Goal: Information Seeking & Learning: Learn about a topic

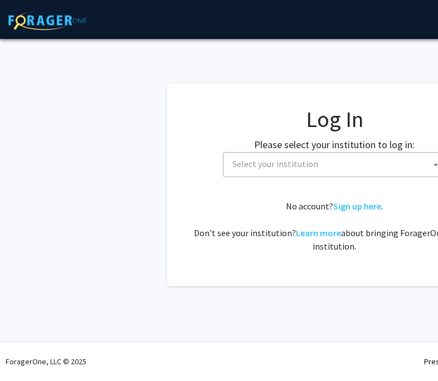
select select
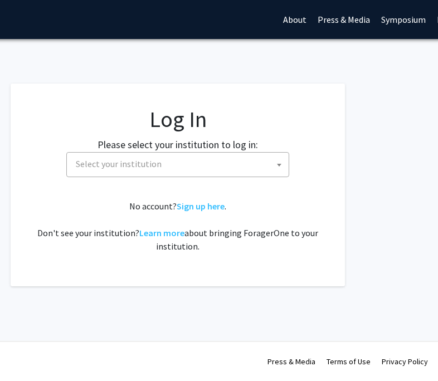
scroll to position [0, 155]
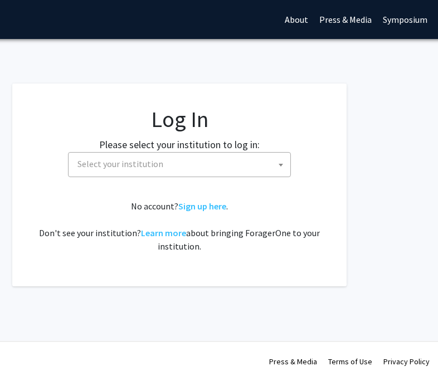
click at [132, 164] on span "Select your institution" at bounding box center [120, 163] width 86 height 11
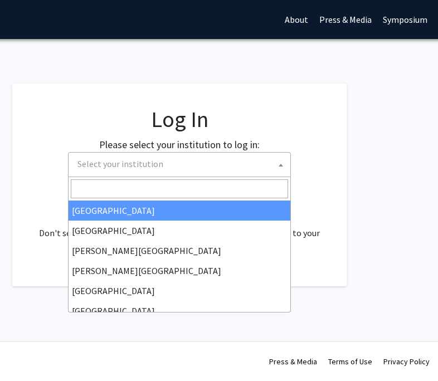
scroll to position [0, 154]
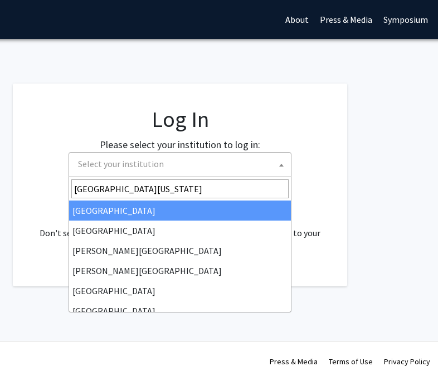
type input "[GEOGRAPHIC_DATA][US_STATE]"
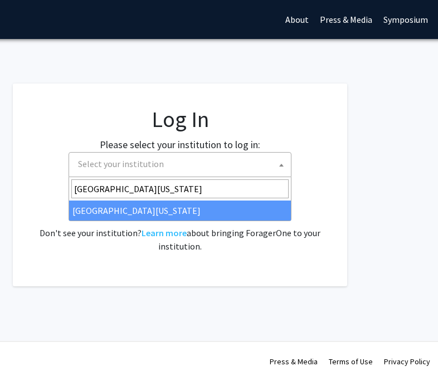
click at [167, 192] on input "[GEOGRAPHIC_DATA][US_STATE]" at bounding box center [179, 188] width 217 height 19
click at [177, 191] on input "[GEOGRAPHIC_DATA][US_STATE]" at bounding box center [179, 188] width 217 height 19
select select "13"
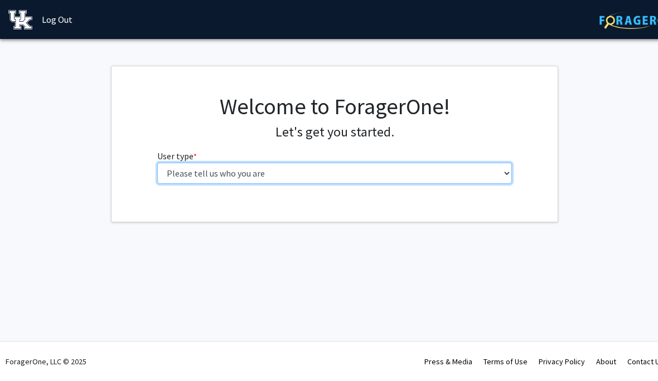
click at [438, 172] on select "Please tell us who you are Undergraduate Student Master's Student Doctoral Cand…" at bounding box center [334, 173] width 355 height 21
select select "1: undergrad"
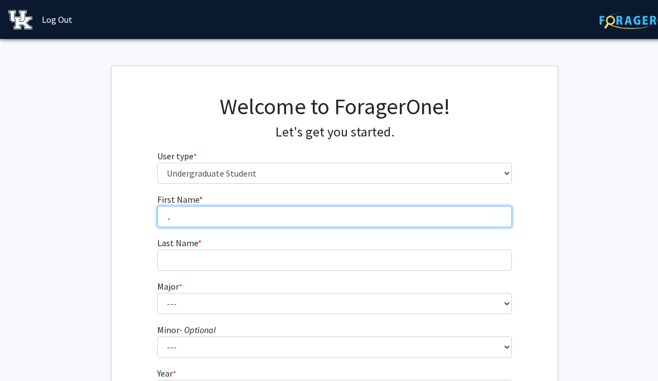
type input "Kewen"
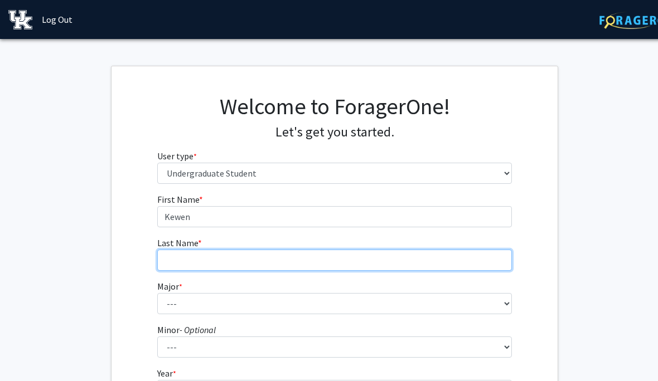
type input "Li"
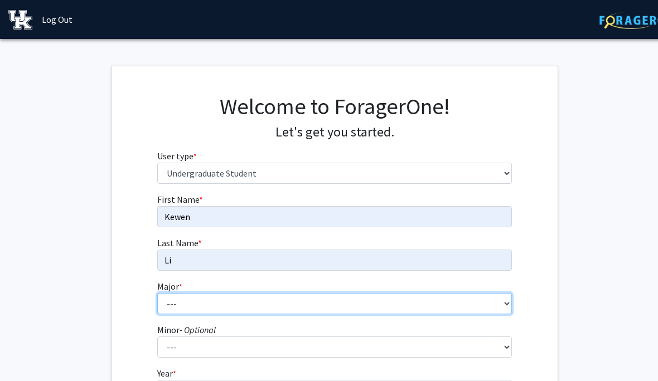
click at [397, 309] on select "--- Accounting Aerospace Engineering African American & Africana Studies Agricu…" at bounding box center [334, 303] width 355 height 21
select select "4: 841"
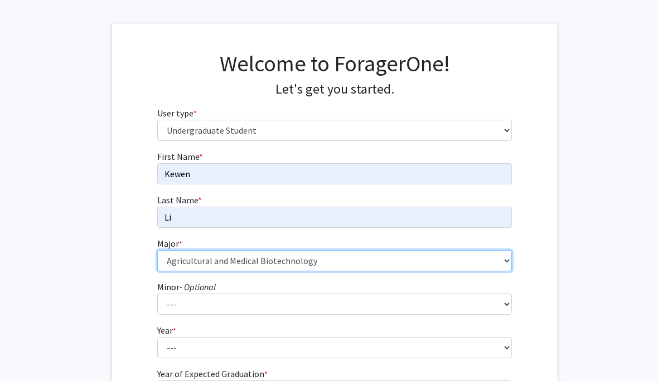
scroll to position [42, 0]
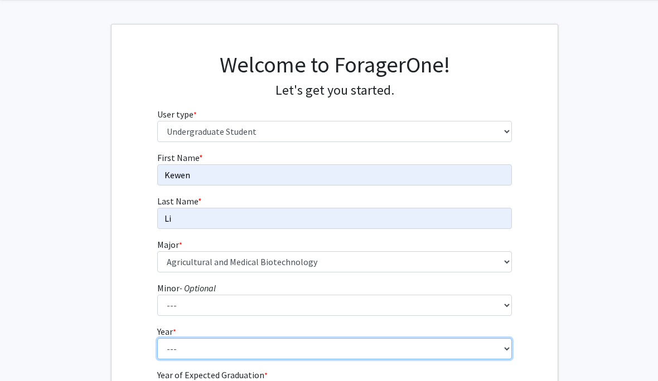
click at [215, 342] on select "--- First-year Sophomore Junior Senior Postbaccalaureate Certificate" at bounding box center [334, 348] width 355 height 21
select select "1: first-year"
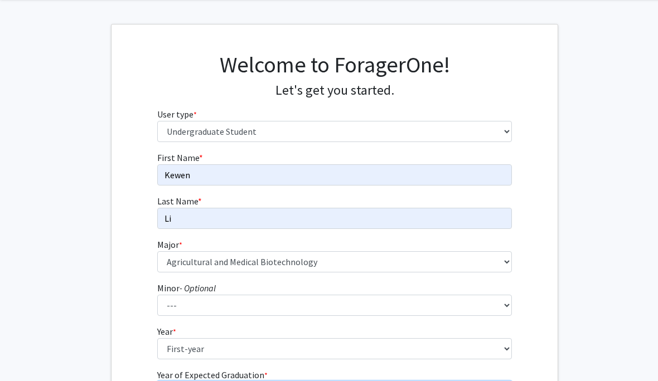
select select "5: 2029"
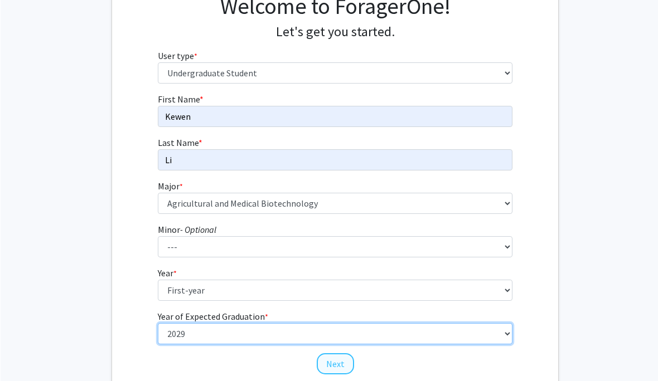
scroll to position [100, 0]
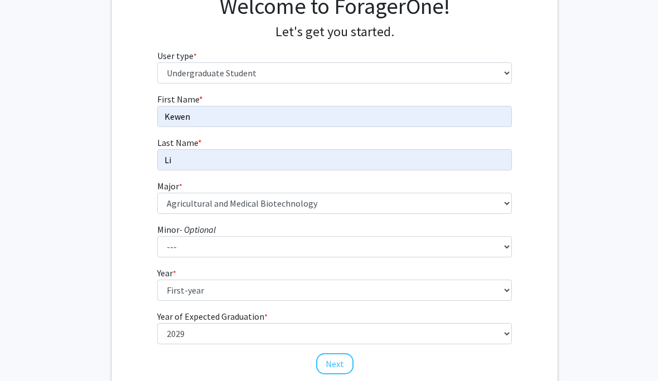
click at [334, 373] on button "Next" at bounding box center [334, 363] width 37 height 21
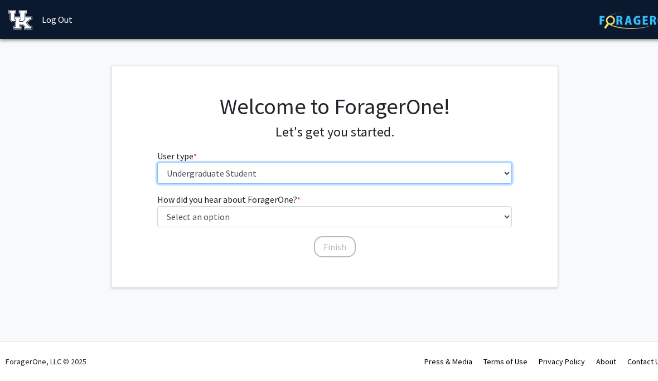
click at [438, 173] on select "Please tell us who you are Undergraduate Student Master's Student Doctoral Cand…" at bounding box center [334, 173] width 355 height 21
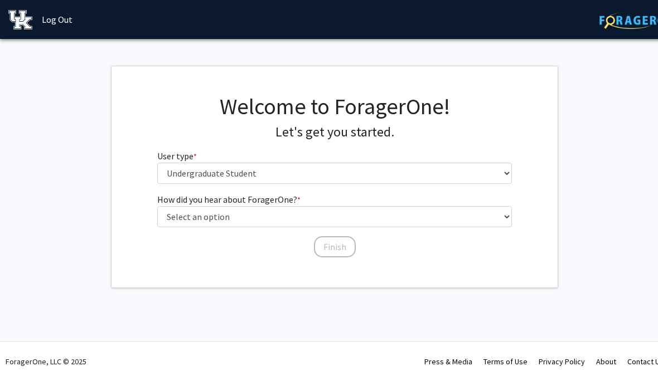
click at [415, 250] on div "How did you hear about ForagerOne? * required Select an option Peer/student rec…" at bounding box center [335, 226] width 372 height 66
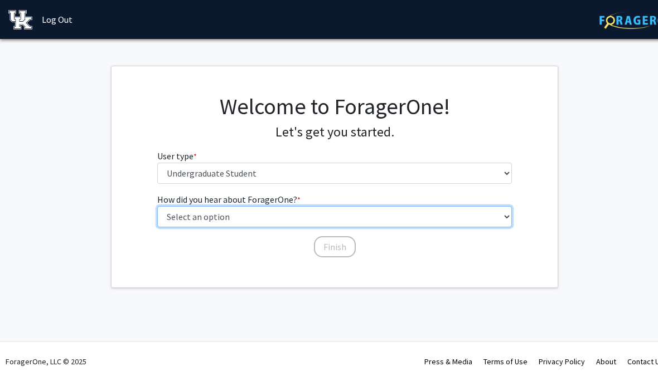
click at [228, 214] on select "Select an option Peer/student recommendation Faculty/staff recommendation Unive…" at bounding box center [334, 216] width 355 height 21
select select "1: peer_recommendation"
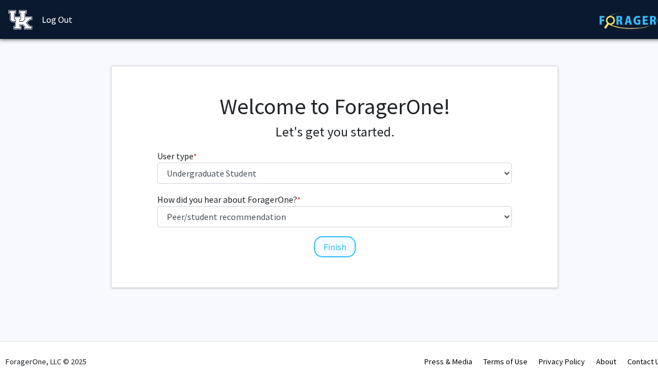
click at [338, 254] on button "Finish" at bounding box center [335, 246] width 42 height 21
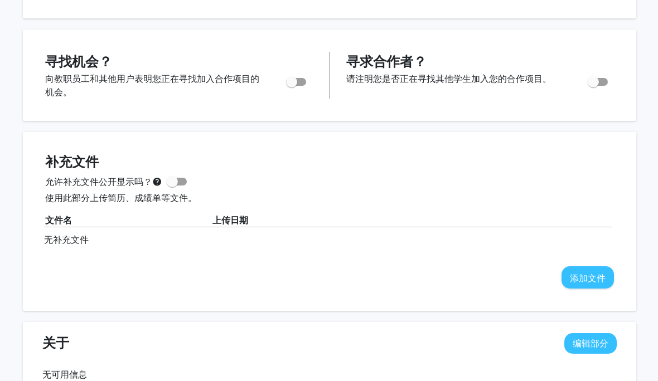
scroll to position [172, 9]
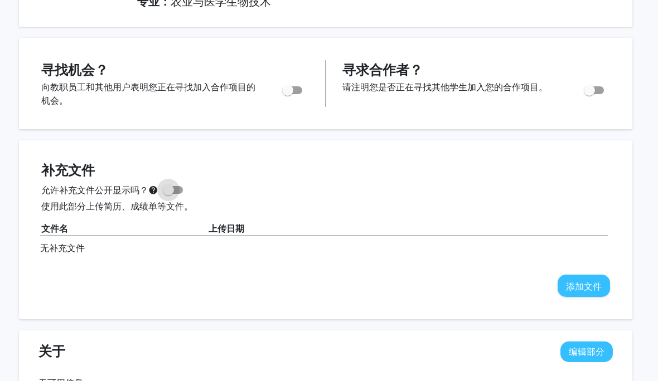
click at [171, 189] on span at bounding box center [168, 190] width 11 height 11
click at [168, 194] on input "允许补充文件公开显示吗？ help" at bounding box center [168, 194] width 1 height 1
checkbox input "true"
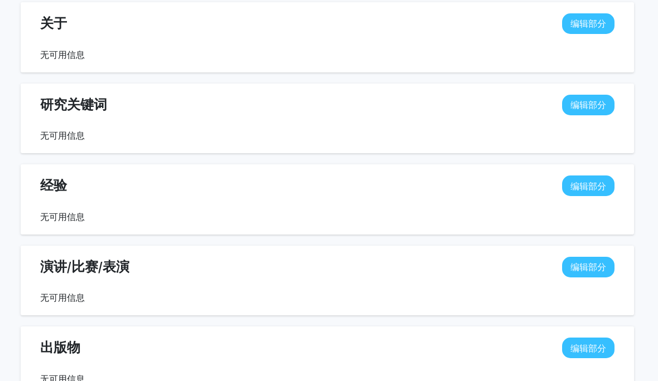
scroll to position [502, 7]
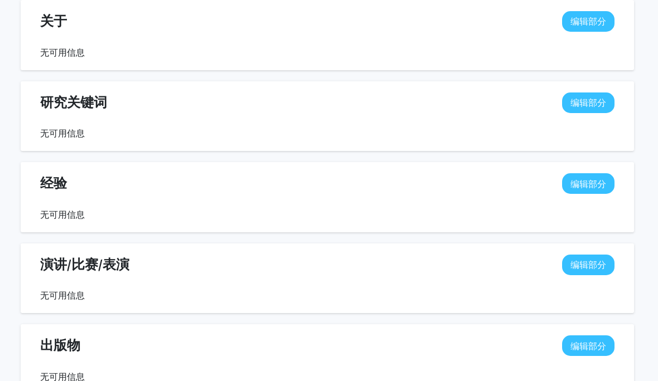
click at [438, 104] on font "编辑部分" at bounding box center [588, 102] width 36 height 11
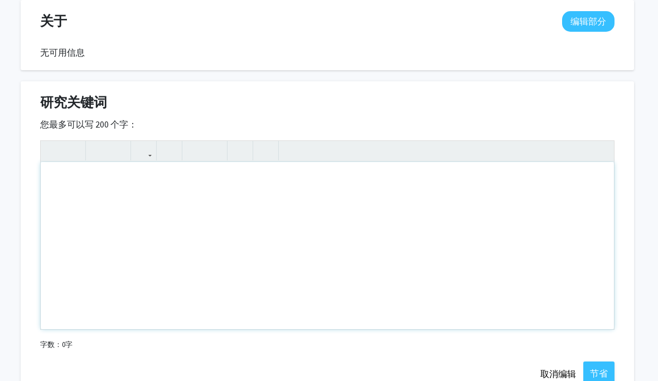
scroll to position [502, 7]
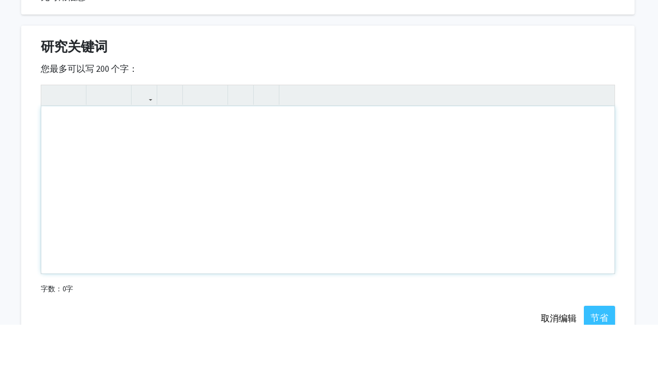
type textarea "Team al"
type textarea "Animal"
type textarea "Animal<p><br></p><p>，</p>"
type textarea "Animal<p><br></p><p>＊</p>"
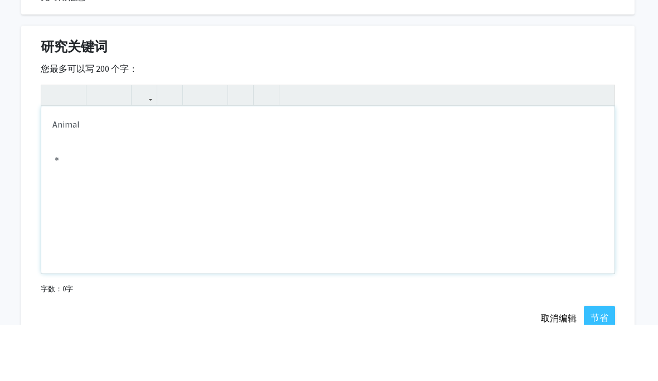
click at [235, 210] on p "＊" at bounding box center [327, 216] width 551 height 13
type textarea "Animal<p><br></p><p>o</p>"
click at [275, 163] on div "Animal @ o" at bounding box center [327, 246] width 573 height 167
click at [299, 177] on div "Animal @ o" at bounding box center [327, 246] width 573 height 167
click at [355, 184] on div "Animal @ o" at bounding box center [327, 246] width 573 height 167
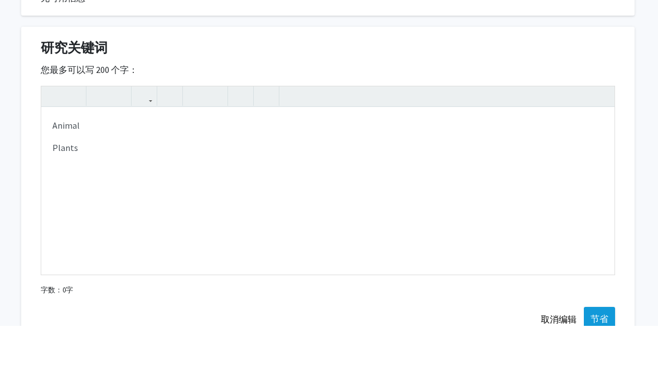
scroll to position [557, 7]
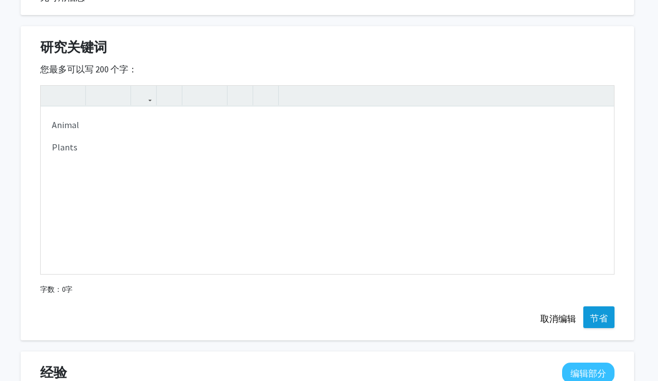
click at [438, 313] on font "节省" at bounding box center [599, 318] width 18 height 11
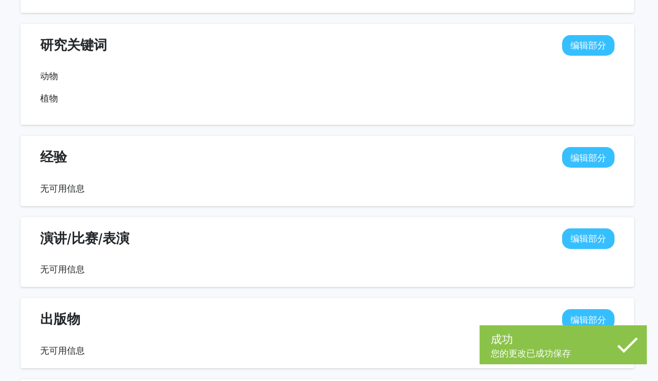
scroll to position [562, 7]
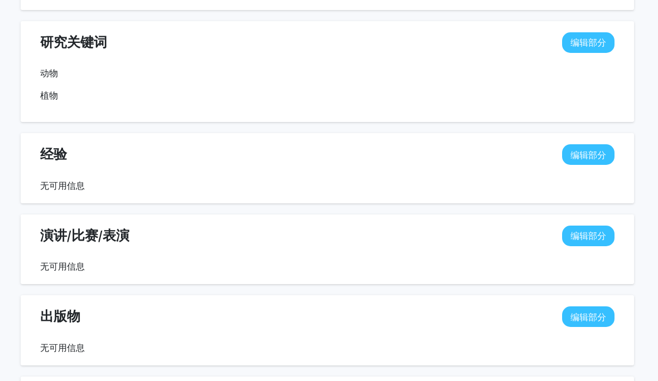
click at [438, 45] on font "编辑部分" at bounding box center [588, 42] width 36 height 11
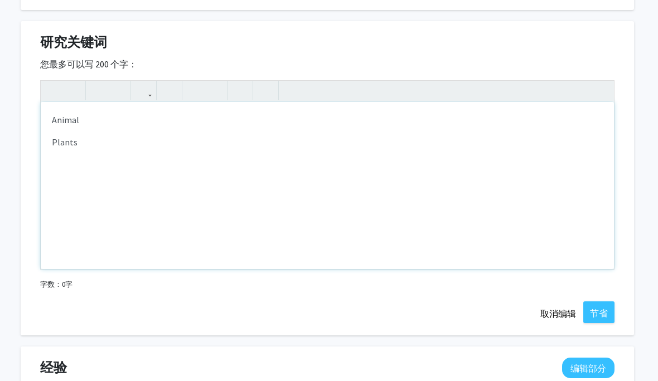
click at [395, 197] on div "Animal Plants" at bounding box center [327, 185] width 573 height 167
click at [59, 185] on p "Nuatrul" at bounding box center [327, 186] width 551 height 13
click at [64, 186] on p "Nuatrul" at bounding box center [327, 186] width 551 height 13
click at [103, 239] on div "Animal Plants Reptiles Natrul" at bounding box center [327, 185] width 573 height 167
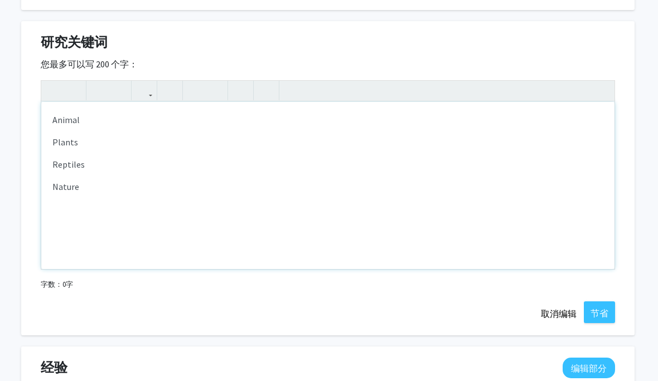
click at [128, 234] on div "Animal Plants Reptiles Nature" at bounding box center [327, 185] width 573 height 167
type textarea "<p>Animal</p><p>Plants</p><p>Reptiles</p><p>Natural</p>"
click at [438, 308] on font "节省" at bounding box center [599, 313] width 18 height 11
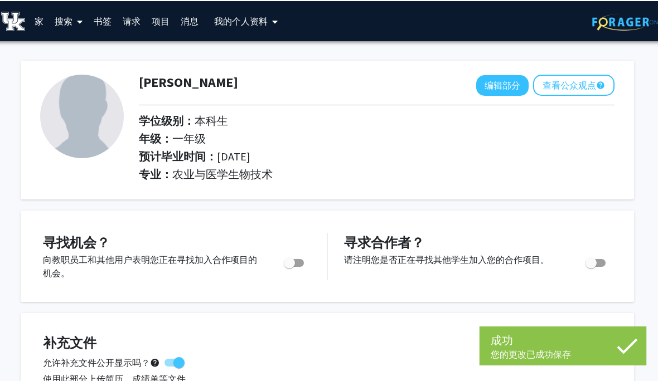
scroll to position [0, 7]
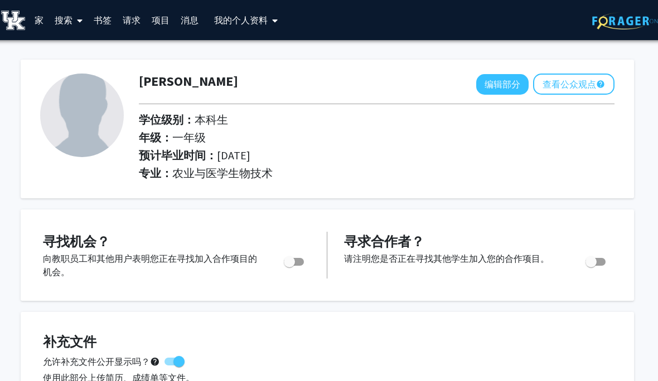
click at [41, 17] on font "家" at bounding box center [39, 19] width 9 height 11
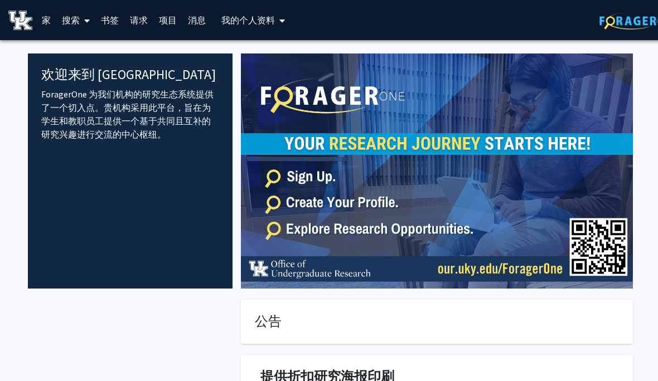
click at [143, 25] on font "请求" at bounding box center [139, 19] width 18 height 11
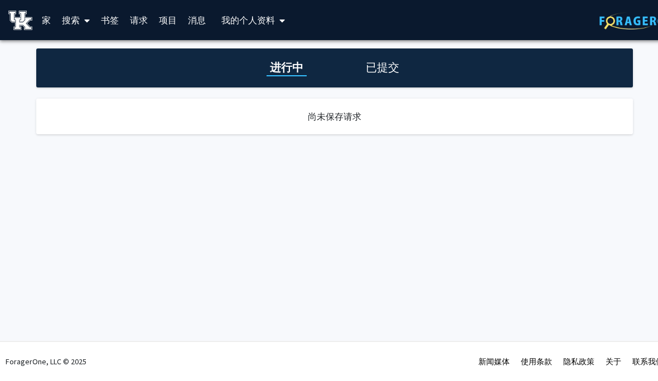
click at [177, 21] on link "项目" at bounding box center [167, 20] width 29 height 39
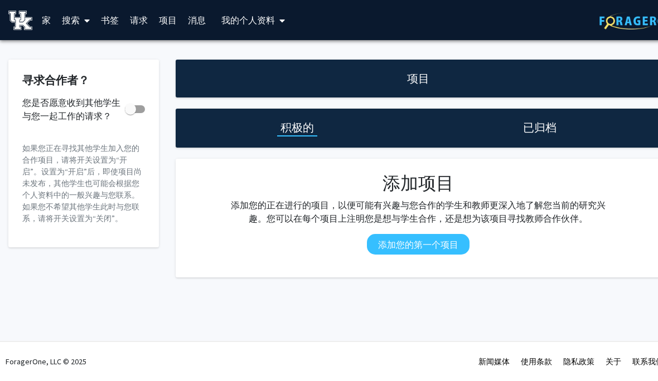
click at [195, 23] on font "消息" at bounding box center [197, 19] width 18 height 11
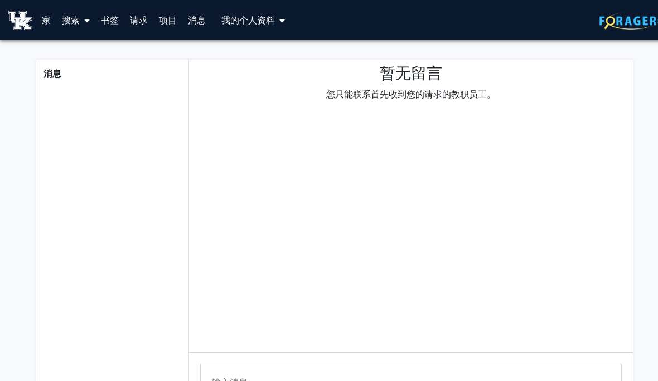
click at [112, 21] on font "书签" at bounding box center [110, 19] width 18 height 11
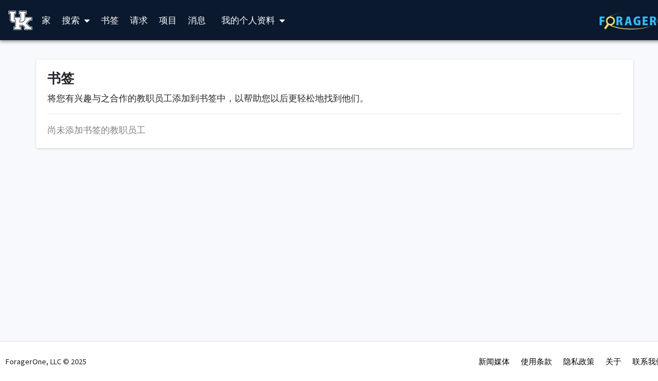
click at [71, 20] on font "搜索" at bounding box center [71, 19] width 18 height 11
click at [101, 50] on font "教职员工" at bounding box center [91, 51] width 36 height 11
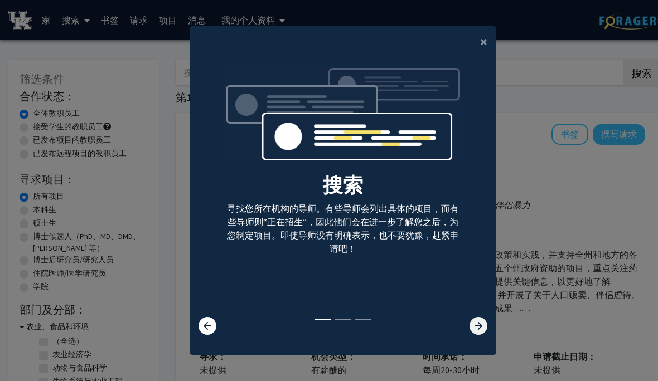
click at [438, 335] on icon at bounding box center [478, 326] width 18 height 18
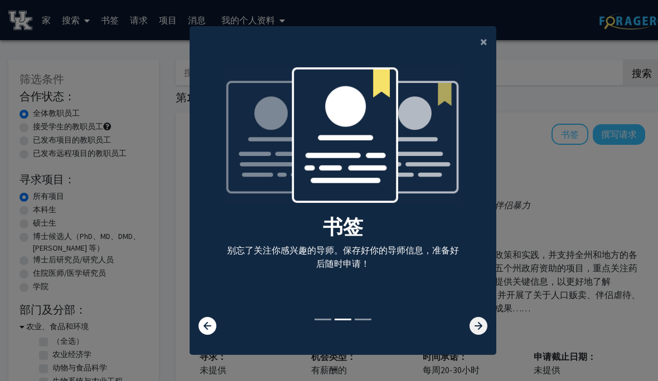
click at [438, 335] on icon at bounding box center [478, 326] width 18 height 18
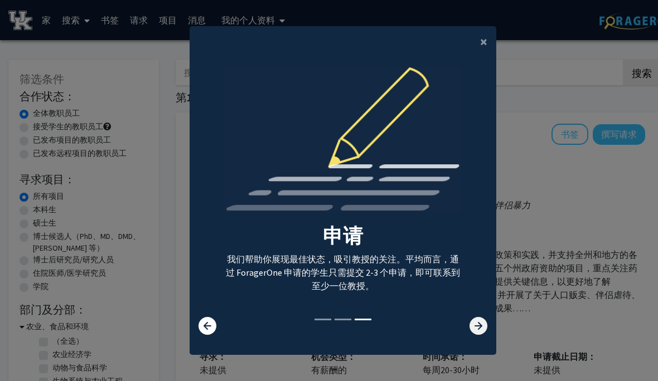
click at [438, 335] on icon at bounding box center [478, 326] width 18 height 18
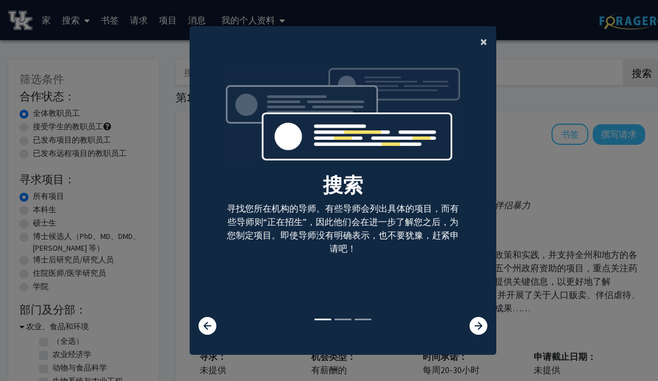
click at [438, 50] on font "×" at bounding box center [483, 41] width 7 height 17
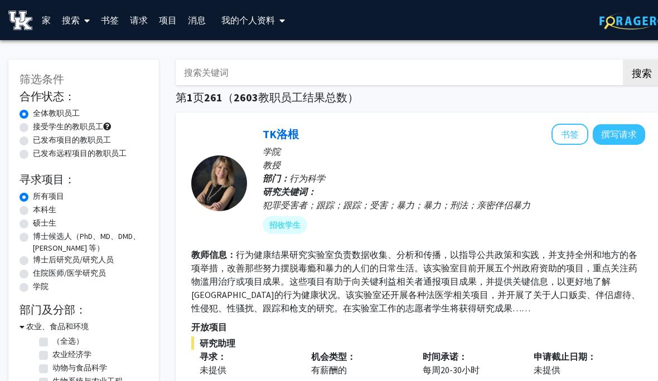
click at [82, 127] on font "接受学生的教职员工" at bounding box center [68, 127] width 70 height 10
click at [40, 127] on input "接受学生的教职员工" at bounding box center [36, 124] width 7 height 7
radio input "true"
click at [48, 206] on font "本科生" at bounding box center [44, 210] width 23 height 10
click at [40, 206] on input "本科生" at bounding box center [36, 207] width 7 height 7
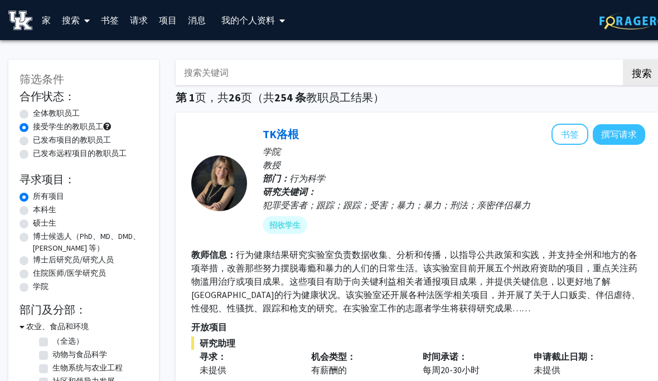
radio input "true"
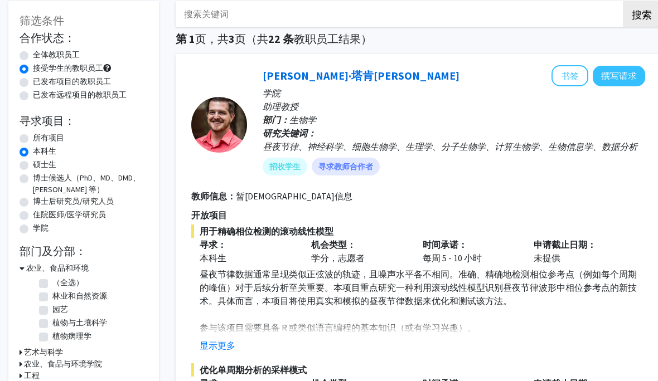
scroll to position [59, 0]
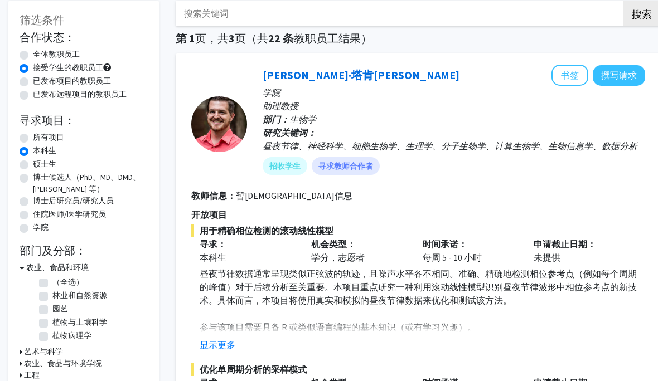
click at [80, 290] on label "林业和自然资源" at bounding box center [79, 296] width 55 height 12
click at [60, 290] on input "林业和自然资源" at bounding box center [55, 293] width 7 height 7
checkbox input "true"
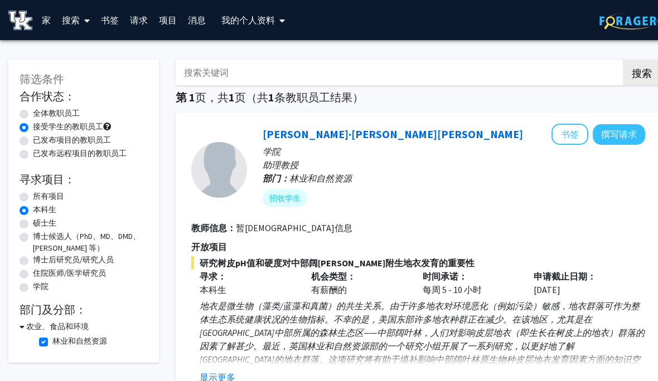
click at [91, 338] on font "林业和自然资源" at bounding box center [79, 341] width 55 height 10
click at [60, 338] on input "林业和自然资源" at bounding box center [55, 339] width 7 height 7
checkbox input "false"
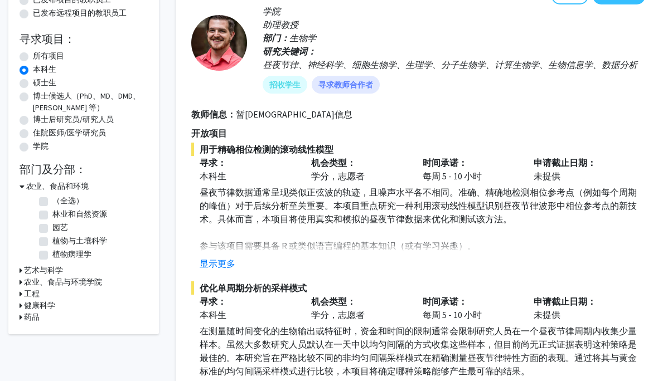
scroll to position [143, 0]
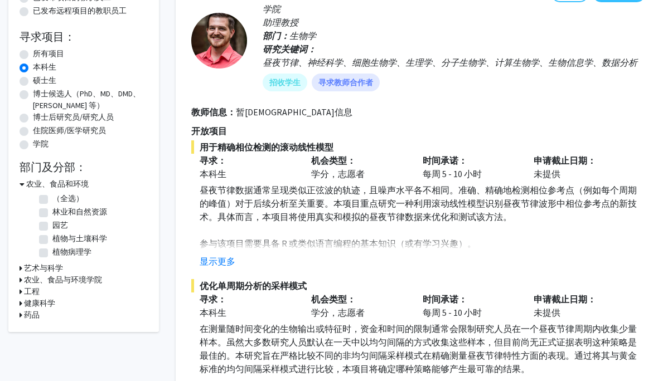
click at [28, 278] on font "农业、食品与环境学院" at bounding box center [63, 280] width 78 height 10
click at [40, 263] on font "艺术与科学" at bounding box center [43, 268] width 39 height 10
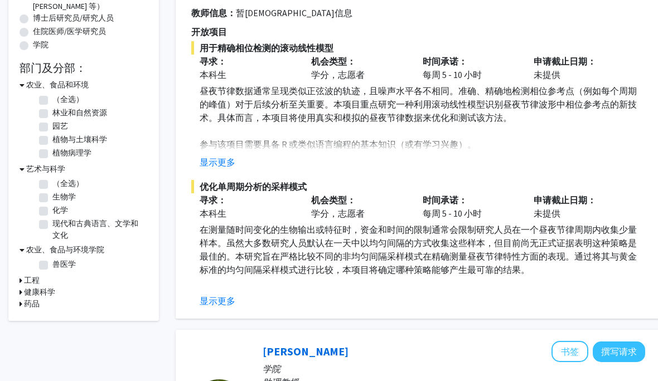
scroll to position [254, 0]
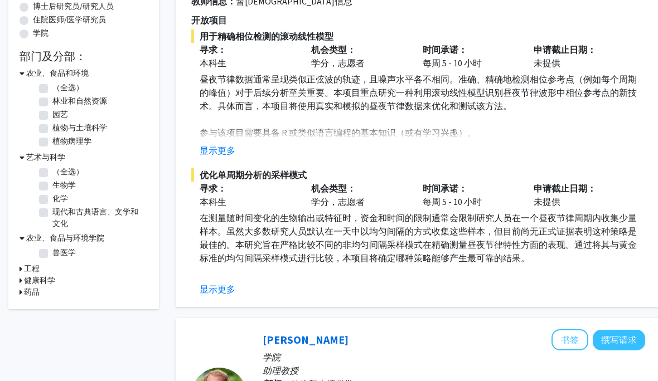
click at [26, 266] on font "工程" at bounding box center [32, 269] width 16 height 10
click at [47, 303] on font "健康科学" at bounding box center [39, 299] width 31 height 10
click at [36, 332] on font "药品" at bounding box center [32, 330] width 16 height 10
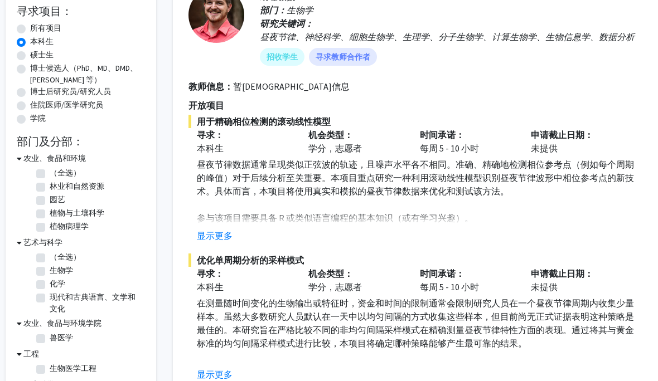
scroll to position [172, 3]
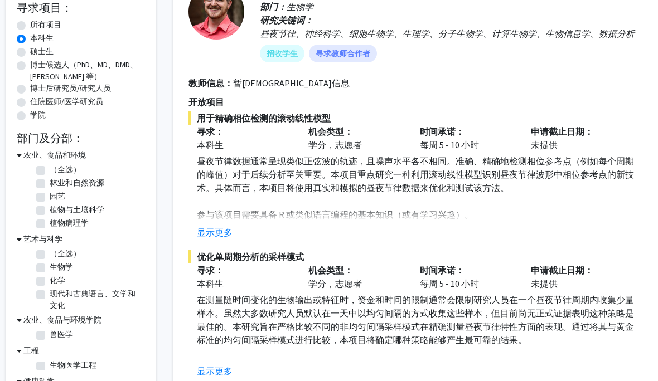
click at [50, 168] on label "（全选）" at bounding box center [65, 170] width 31 height 12
click at [50, 168] on input "（全选）" at bounding box center [53, 167] width 7 height 7
checkbox input "true"
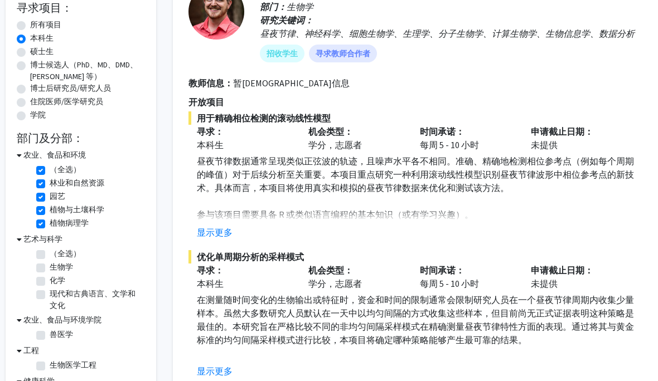
checkbox input "true"
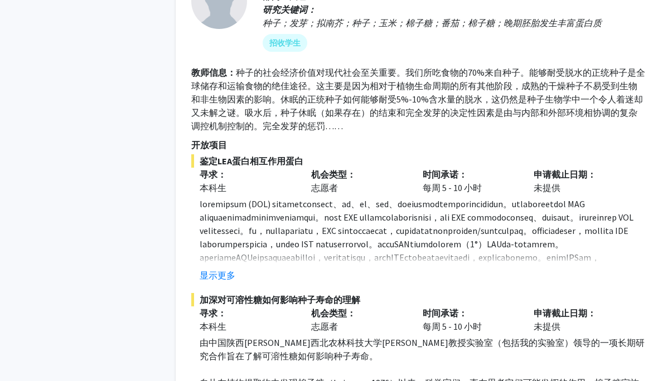
scroll to position [1468, 0]
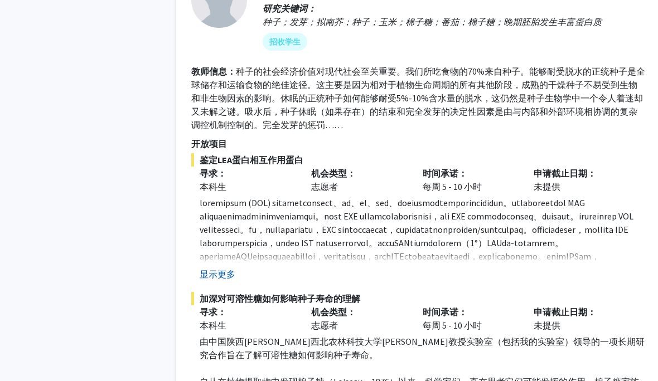
click at [202, 273] on font "显示更多" at bounding box center [218, 274] width 36 height 11
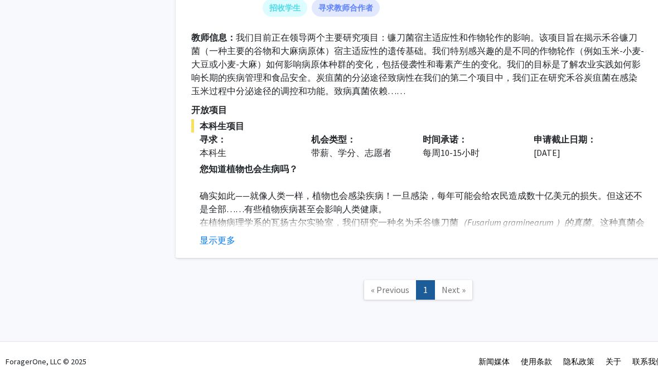
scroll to position [2554, 0]
click at [438, 284] on span "Next »" at bounding box center [453, 289] width 24 height 11
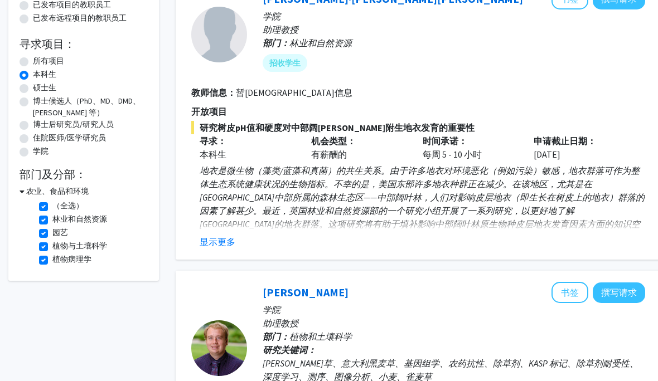
scroll to position [0, 0]
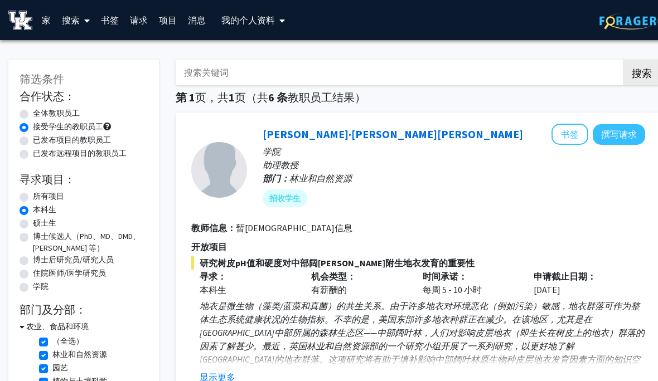
click at [33, 114] on label "全体教职员工" at bounding box center [56, 114] width 47 height 12
click at [33, 114] on input "全体教职员工" at bounding box center [36, 111] width 7 height 7
radio input "true"
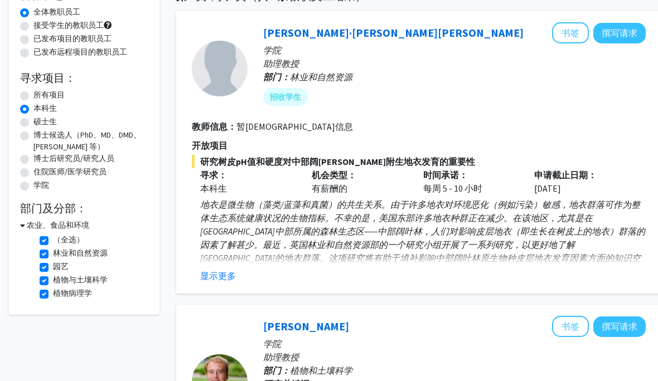
scroll to position [103, 0]
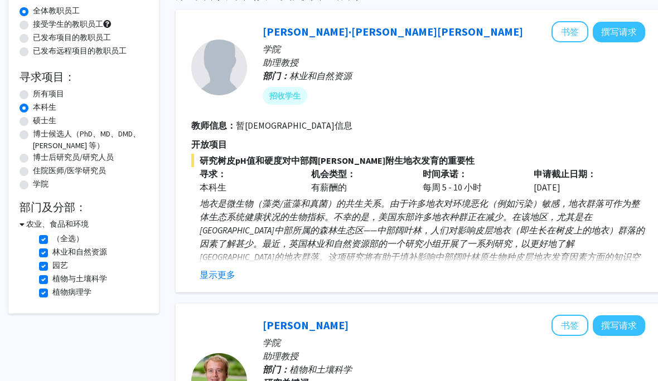
click at [52, 236] on label "（全选）" at bounding box center [67, 239] width 31 height 12
click at [52, 236] on input "（全选）" at bounding box center [55, 236] width 7 height 7
checkbox input "false"
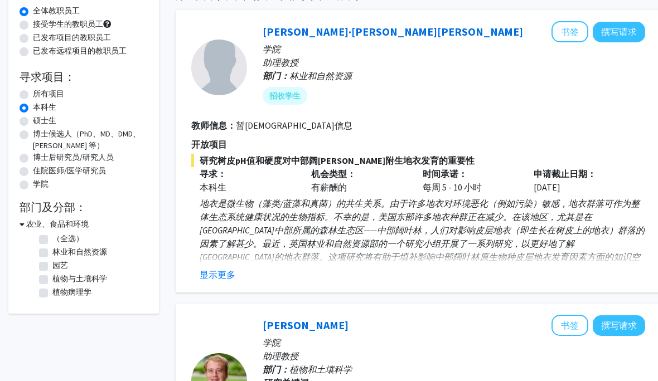
checkbox input "false"
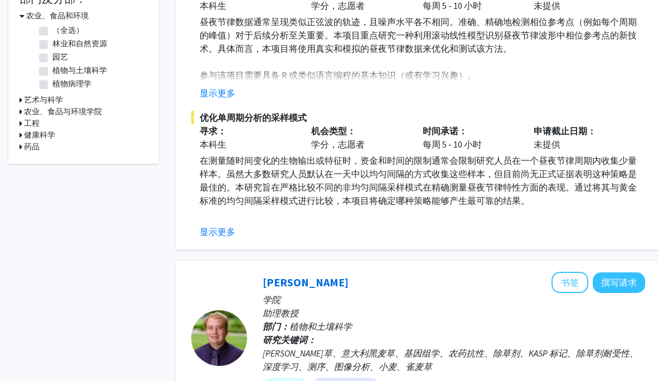
scroll to position [326, 0]
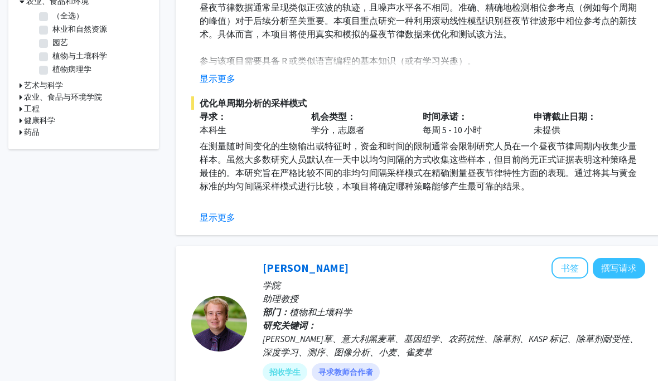
click at [21, 98] on icon at bounding box center [21, 97] width 3 height 12
click at [52, 110] on label "兽医学" at bounding box center [63, 112] width 23 height 12
click at [52, 110] on input "兽医学" at bounding box center [55, 109] width 7 height 7
checkbox input "true"
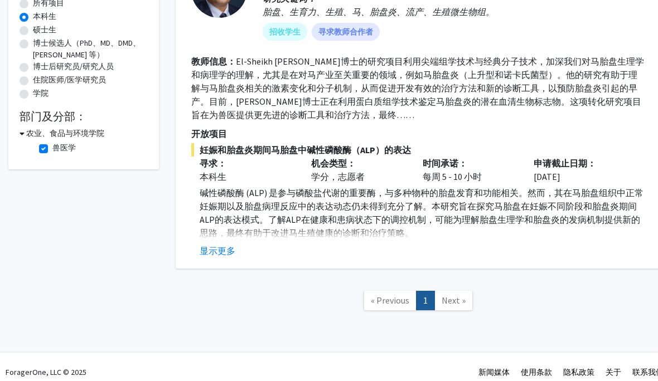
scroll to position [203, 0]
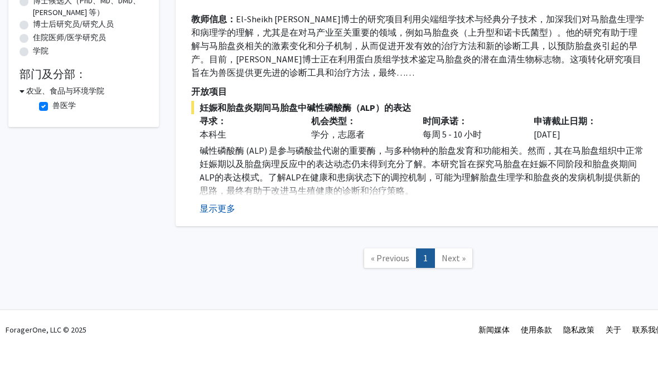
click at [202, 236] on font "显示更多" at bounding box center [218, 241] width 36 height 11
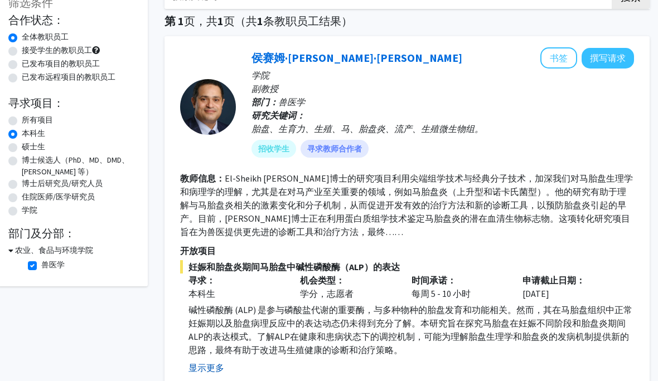
scroll to position [76, 11]
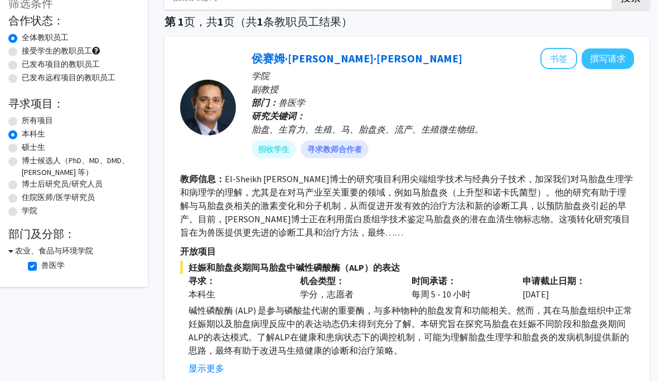
click at [22, 117] on label "所有项目" at bounding box center [37, 121] width 31 height 12
click at [22, 117] on input "所有项目" at bounding box center [25, 118] width 7 height 7
radio input "true"
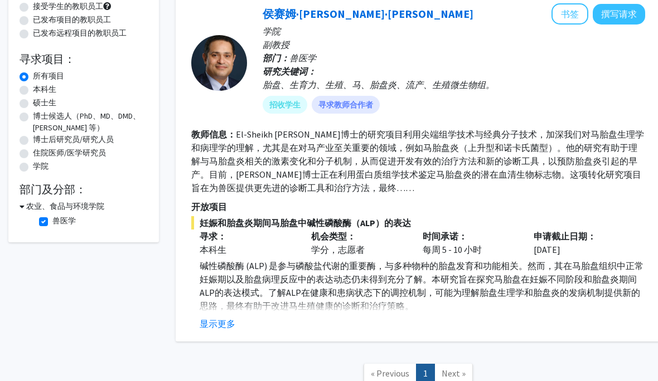
scroll to position [120, 0]
click at [52, 217] on label "兽医学" at bounding box center [63, 222] width 23 height 12
click at [52, 217] on input "兽医学" at bounding box center [55, 219] width 7 height 7
checkbox input "false"
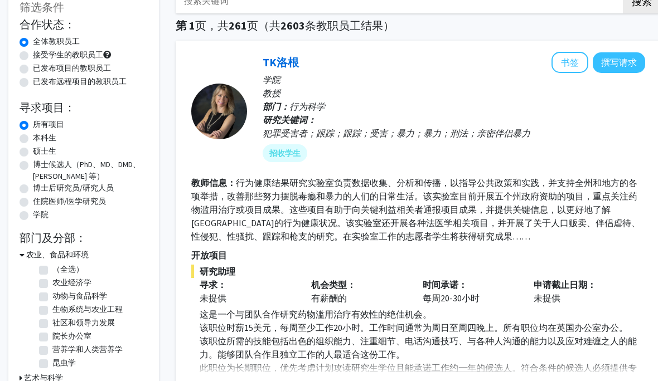
scroll to position [64, 0]
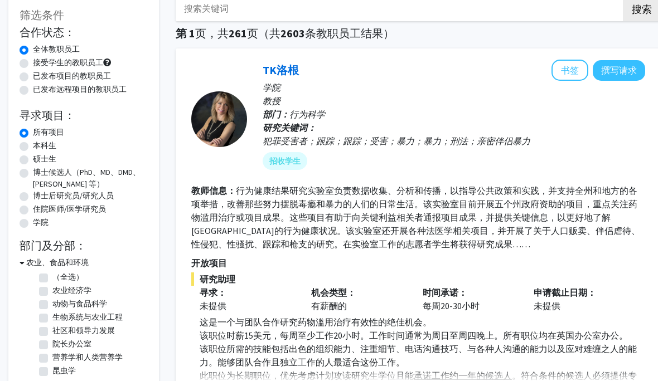
click at [33, 145] on label "本科生" at bounding box center [44, 146] width 23 height 12
click at [33, 145] on input "本科生" at bounding box center [36, 143] width 7 height 7
radio input "true"
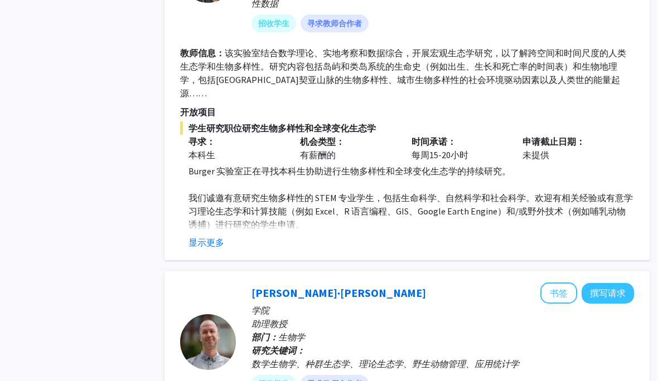
scroll to position [4492, 11]
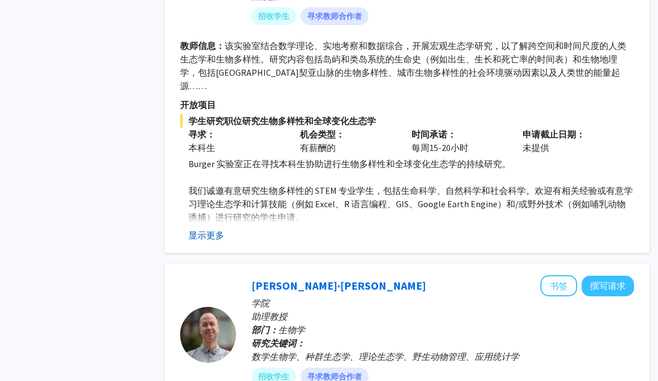
click at [216, 230] on font "显示更多" at bounding box center [206, 235] width 36 height 11
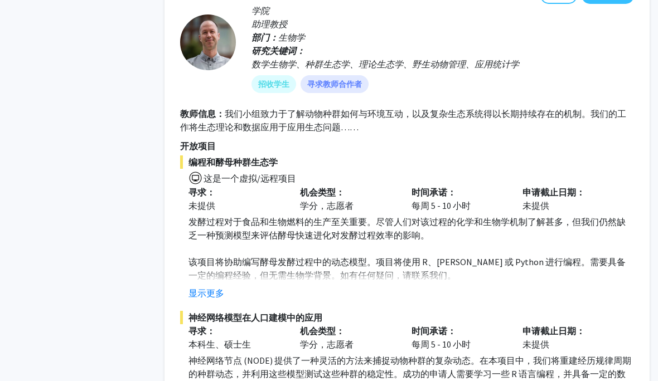
scroll to position [4850, 11]
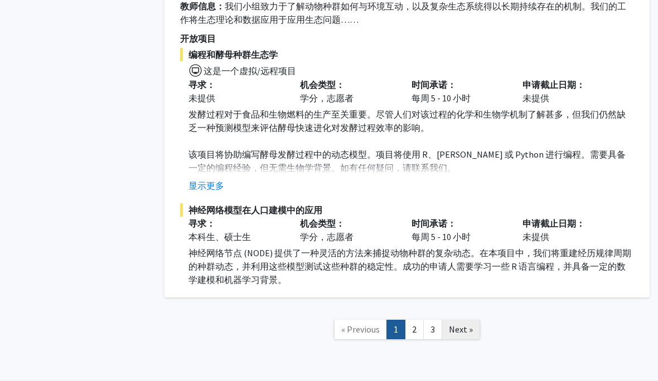
click at [438, 324] on span "Next »" at bounding box center [461, 329] width 24 height 11
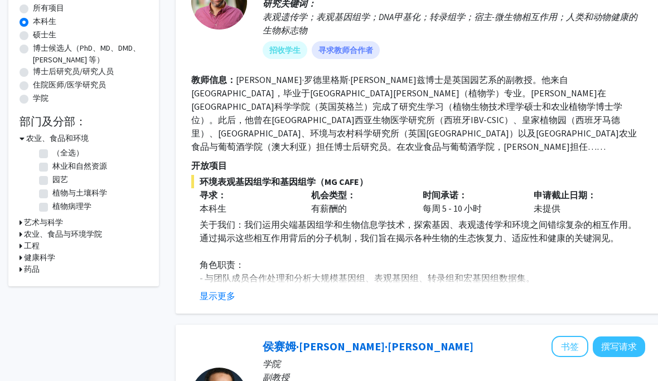
scroll to position [191, 0]
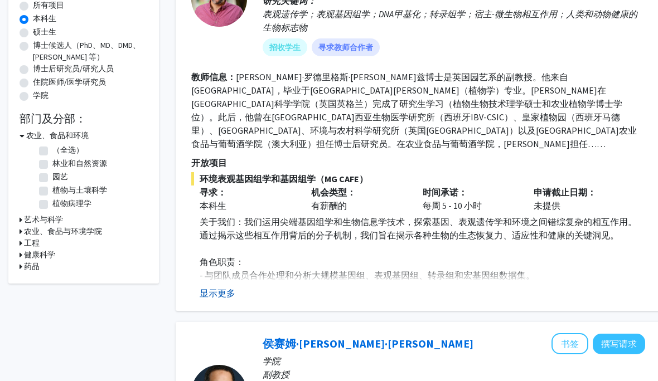
click at [210, 288] on font "显示更多" at bounding box center [218, 293] width 36 height 11
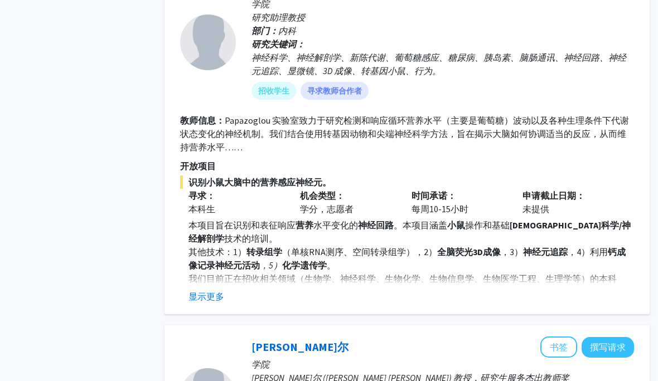
scroll to position [2603, 11]
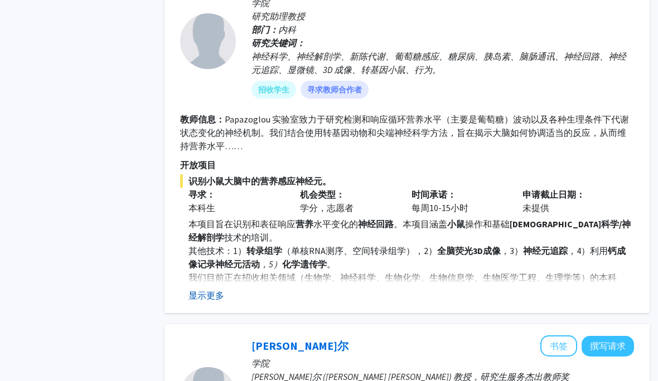
click at [193, 290] on font "显示更多" at bounding box center [206, 295] width 36 height 11
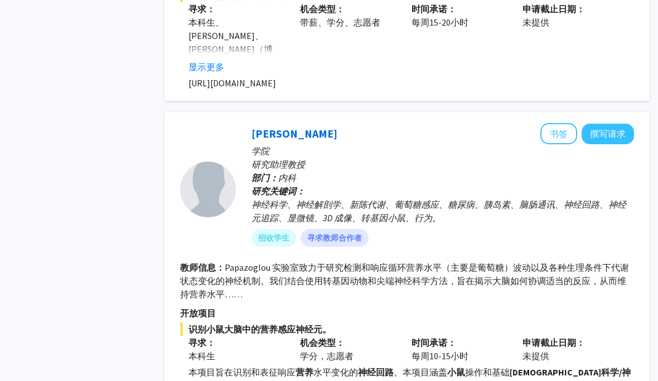
scroll to position [2454, 11]
click at [438, 129] on font "书签" at bounding box center [559, 134] width 18 height 11
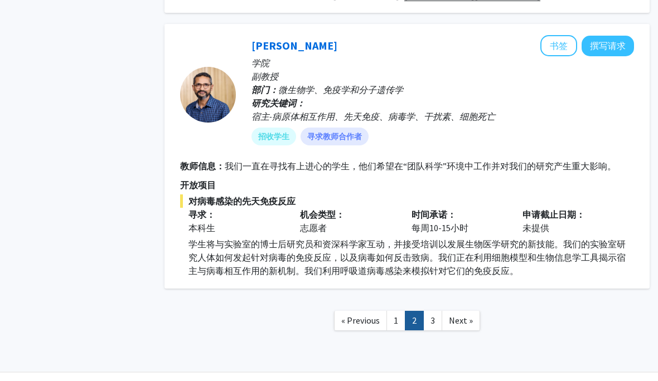
scroll to position [3652, 11]
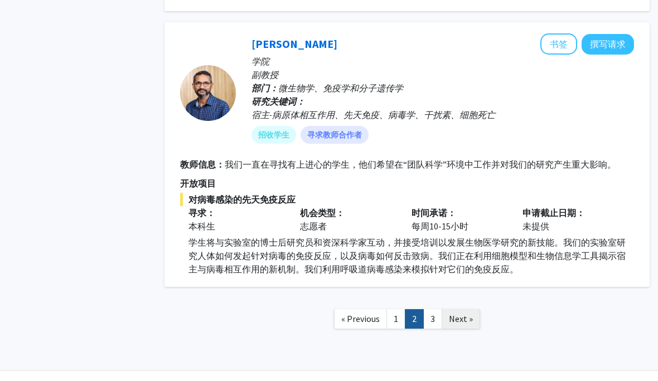
click at [438, 314] on span "Next »" at bounding box center [461, 319] width 24 height 11
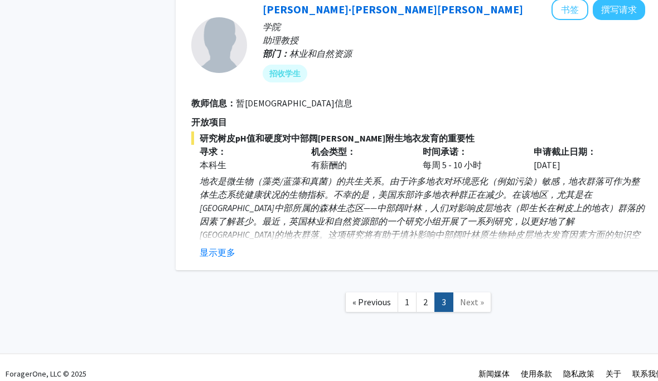
scroll to position [488, 0]
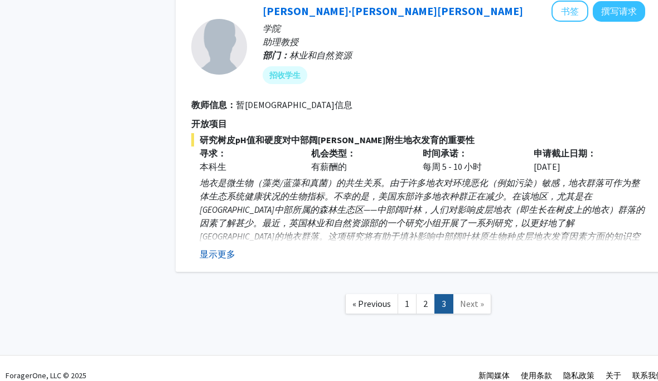
click at [225, 251] on font "显示更多" at bounding box center [218, 254] width 36 height 11
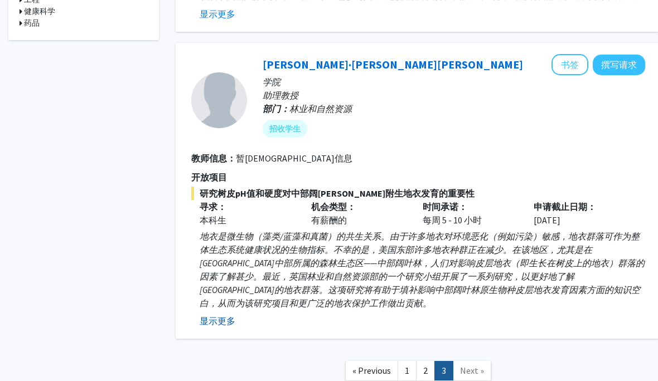
scroll to position [433, 0]
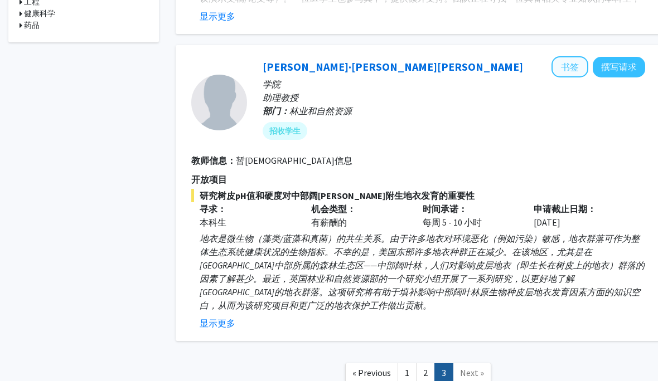
click at [438, 64] on font "书签" at bounding box center [570, 66] width 18 height 11
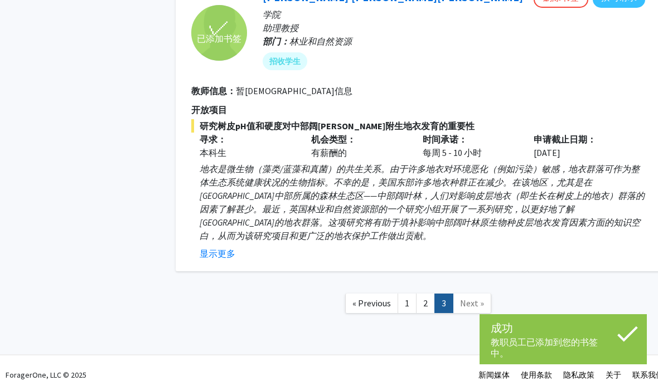
scroll to position [502, 0]
click at [414, 300] on link "1" at bounding box center [406, 304] width 19 height 20
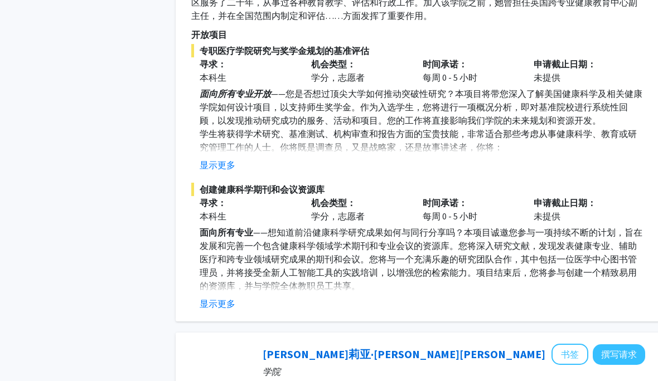
scroll to position [1860, 0]
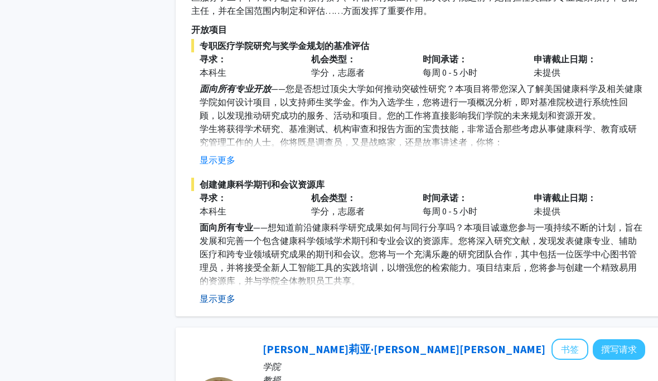
click at [206, 297] on font "显示更多" at bounding box center [218, 298] width 36 height 11
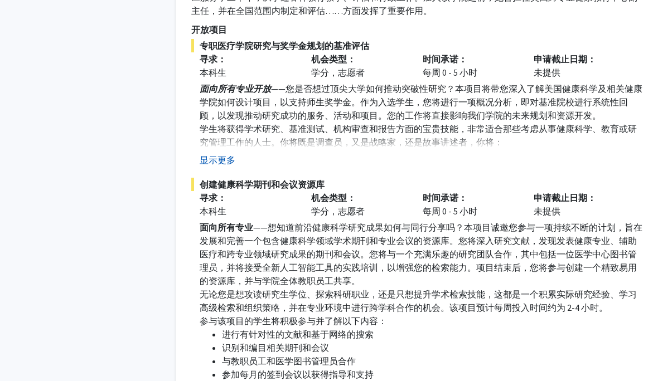
click at [220, 155] on font "显示更多" at bounding box center [218, 159] width 36 height 11
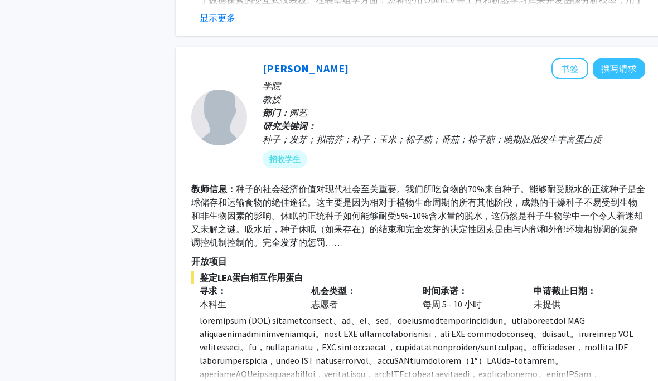
scroll to position [4403, 0]
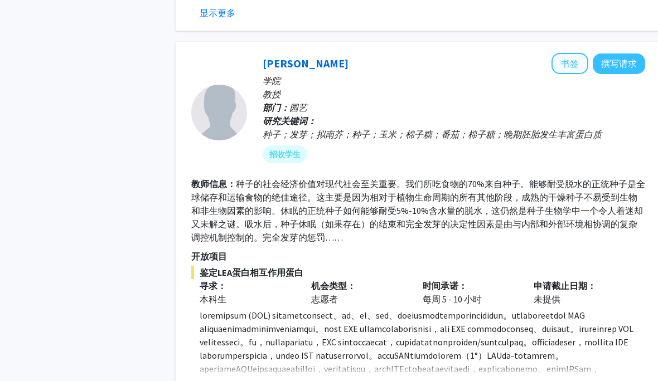
click at [438, 58] on font "书签" at bounding box center [570, 63] width 18 height 11
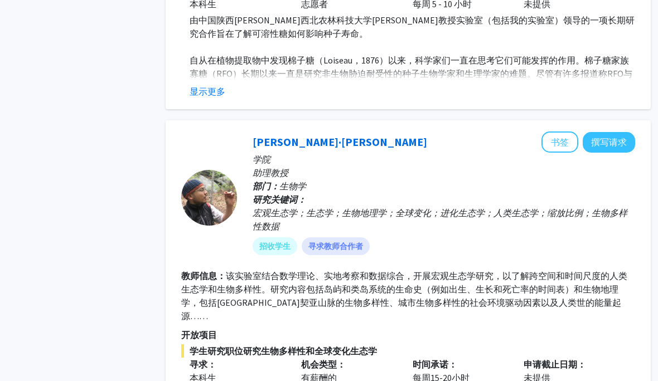
scroll to position [4840, 10]
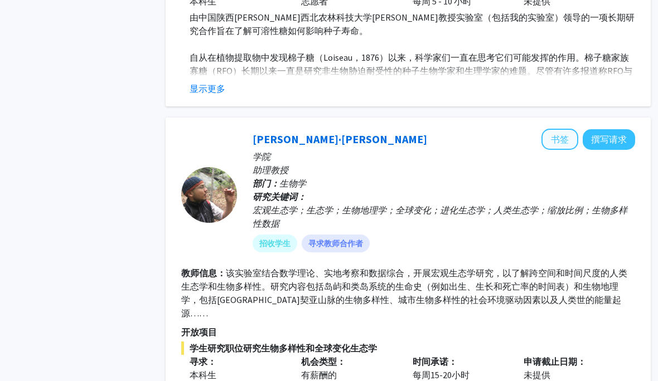
click at [438, 134] on font "书签" at bounding box center [560, 139] width 18 height 11
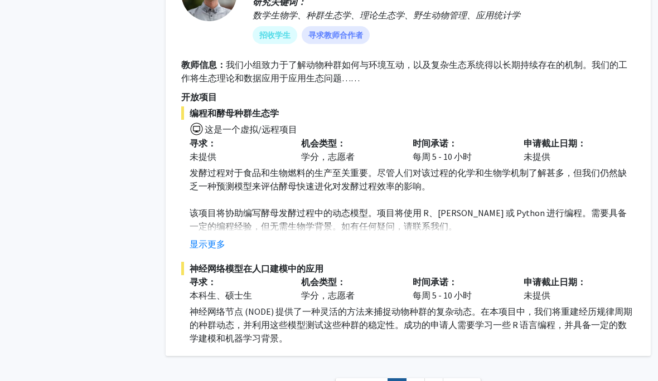
scroll to position [5418, 10]
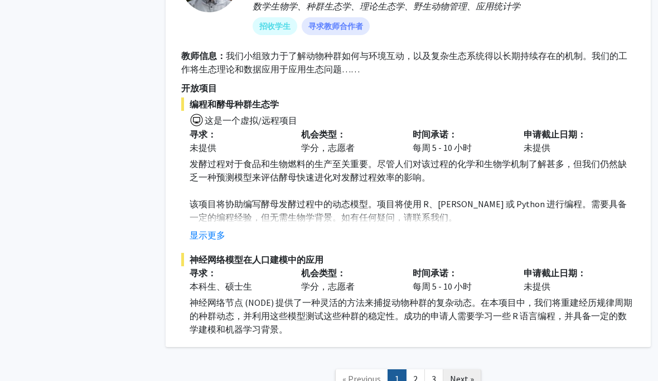
click at [438, 373] on span "Next »" at bounding box center [462, 378] width 24 height 11
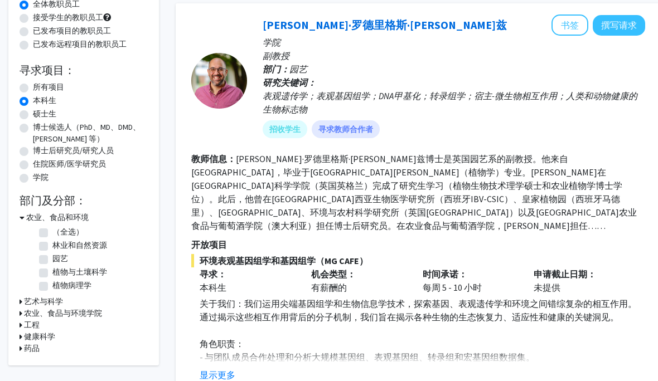
scroll to position [105, 1]
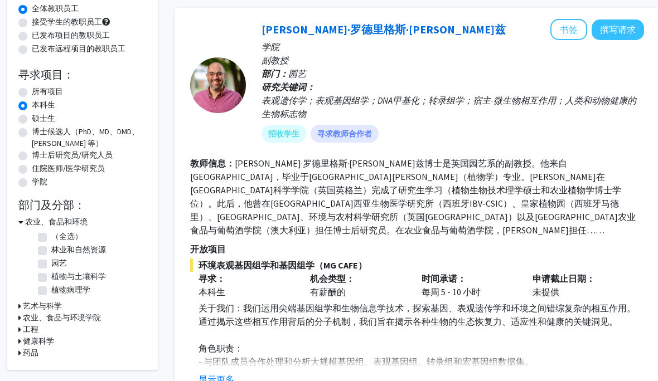
click at [32, 170] on label "住院医师/医学研究员" at bounding box center [68, 169] width 73 height 12
click at [32, 170] on input "住院医师/医学研究员" at bounding box center [35, 166] width 7 height 7
radio input "true"
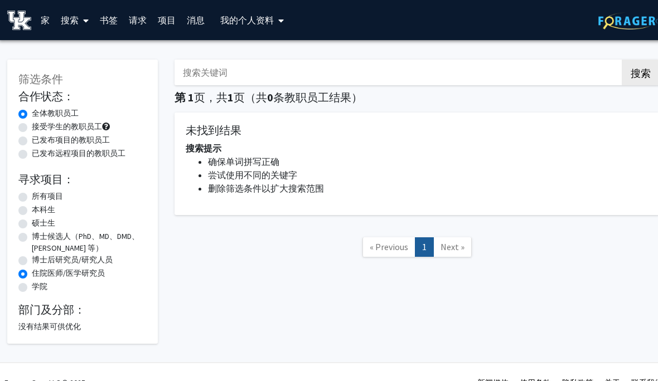
click at [32, 283] on label "学院" at bounding box center [40, 287] width 16 height 12
click at [32, 283] on input "学院" at bounding box center [35, 284] width 7 height 7
radio input "true"
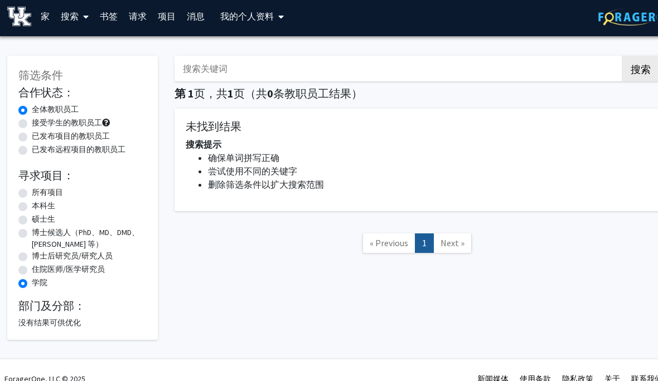
scroll to position [0, 1]
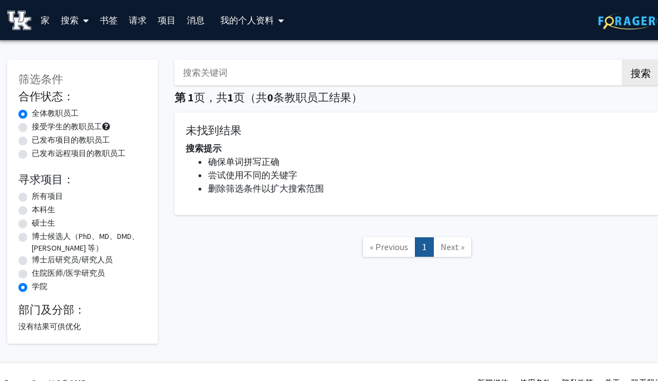
click at [32, 192] on label "所有项目" at bounding box center [47, 197] width 31 height 12
click at [32, 192] on input "所有项目" at bounding box center [35, 194] width 7 height 7
radio input "true"
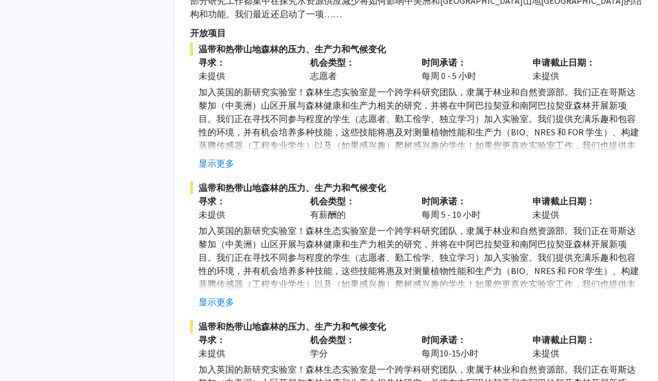
scroll to position [4242, 1]
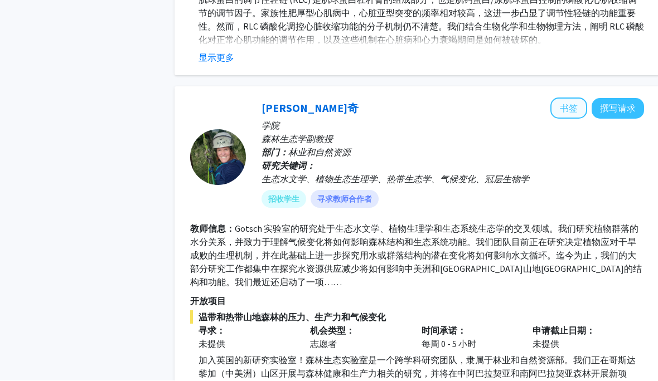
click at [438, 103] on font "书签" at bounding box center [569, 108] width 18 height 11
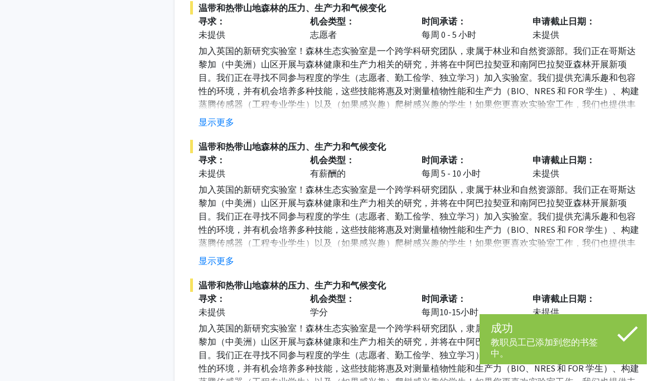
scroll to position [4278, 1]
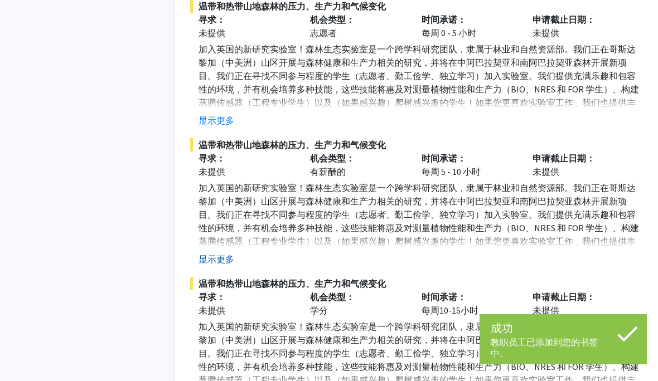
click at [210, 254] on font "显示更多" at bounding box center [216, 259] width 36 height 11
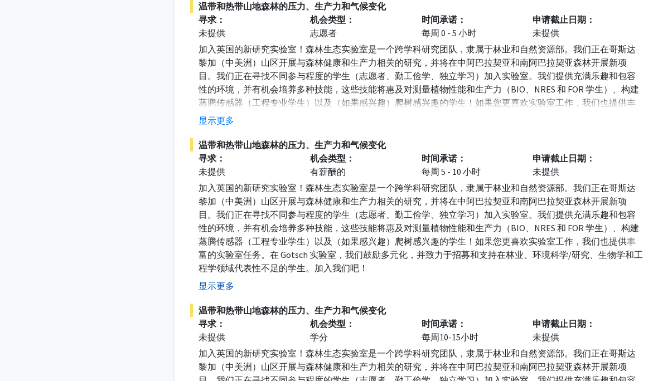
click at [200, 280] on font "显示更多" at bounding box center [216, 285] width 36 height 11
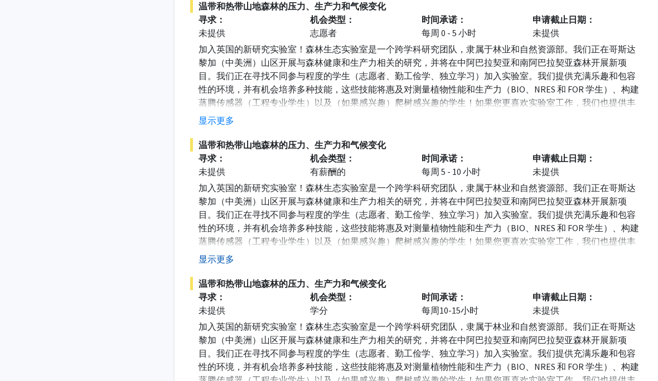
click at [215, 254] on font "显示更多" at bounding box center [216, 259] width 36 height 11
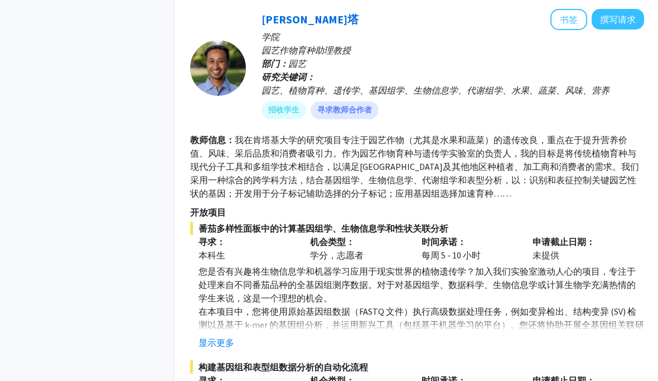
scroll to position [5181, 1]
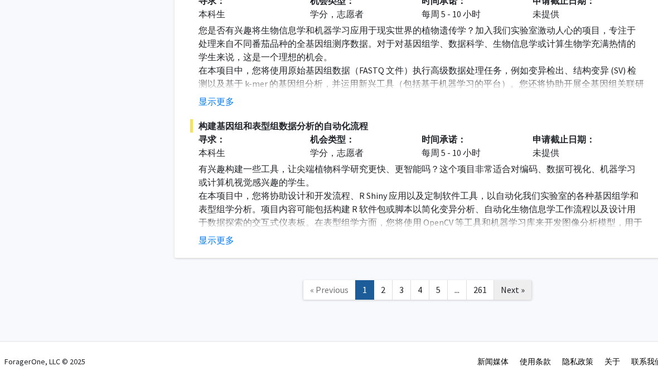
click at [438, 284] on span "Next »" at bounding box center [513, 289] width 24 height 11
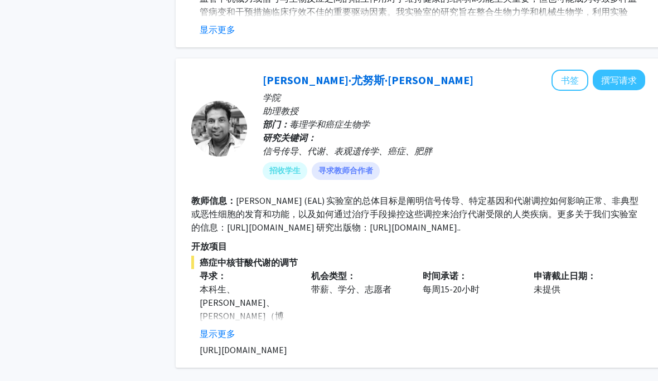
scroll to position [3850, 0]
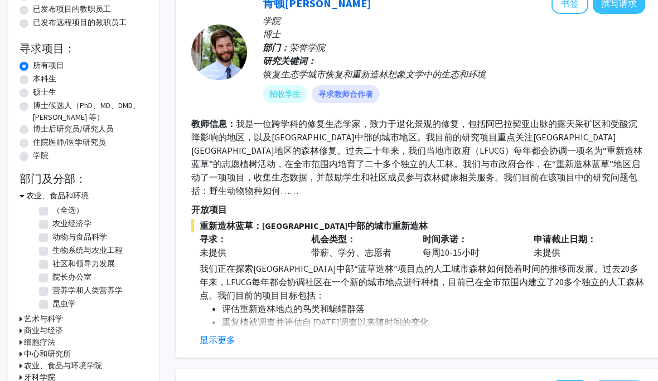
scroll to position [132, 0]
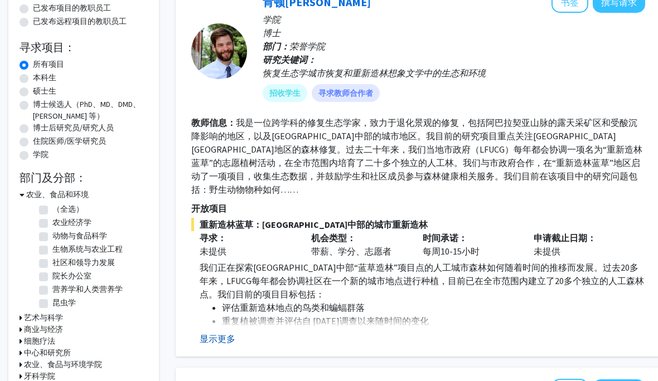
click at [204, 333] on font "显示更多" at bounding box center [218, 338] width 36 height 11
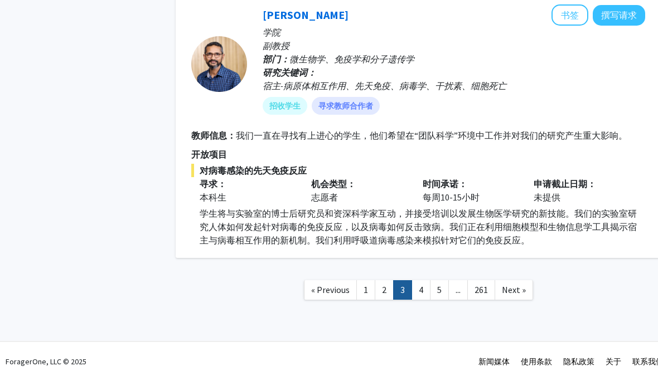
scroll to position [3477, 0]
click at [438, 284] on span "Next »" at bounding box center [514, 289] width 24 height 11
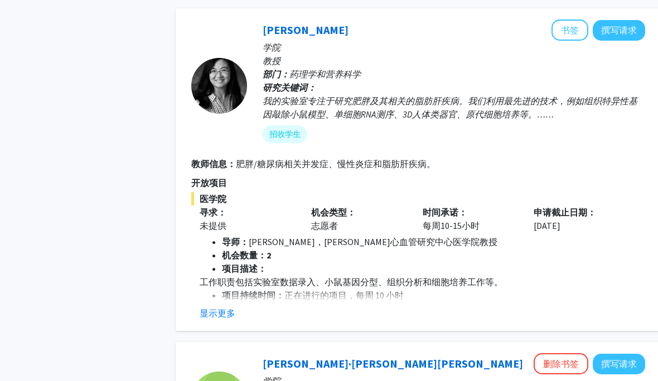
scroll to position [1159, 0]
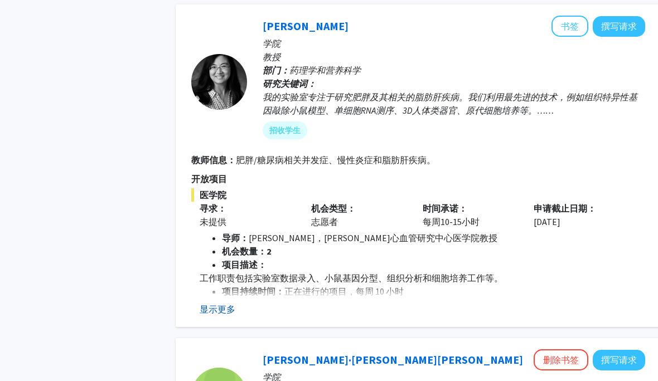
click at [224, 304] on font "显示更多" at bounding box center [218, 309] width 36 height 11
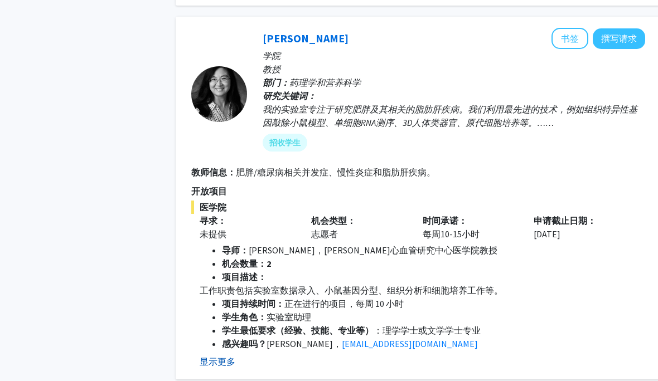
scroll to position [1144, 0]
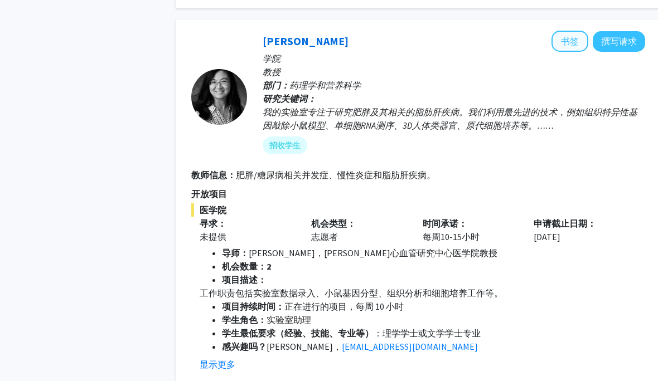
click at [438, 31] on button "书签" at bounding box center [569, 41] width 37 height 21
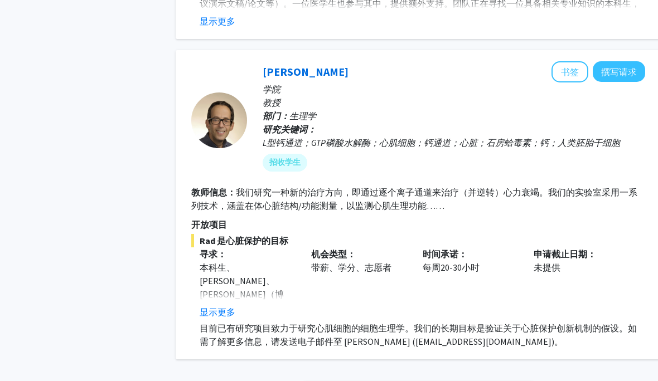
scroll to position [3180, 0]
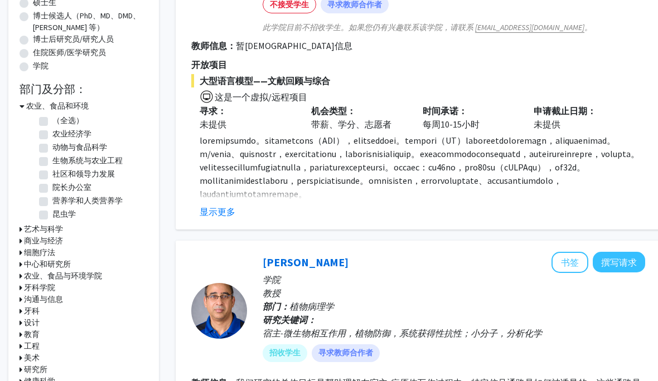
scroll to position [220, 0]
click at [52, 150] on label "动物与食品科学" at bounding box center [79, 148] width 55 height 12
click at [52, 149] on input "动物与食品科学" at bounding box center [55, 145] width 7 height 7
checkbox input "true"
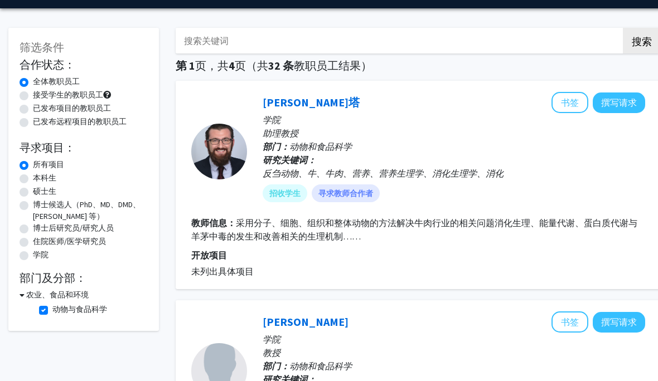
scroll to position [31, 0]
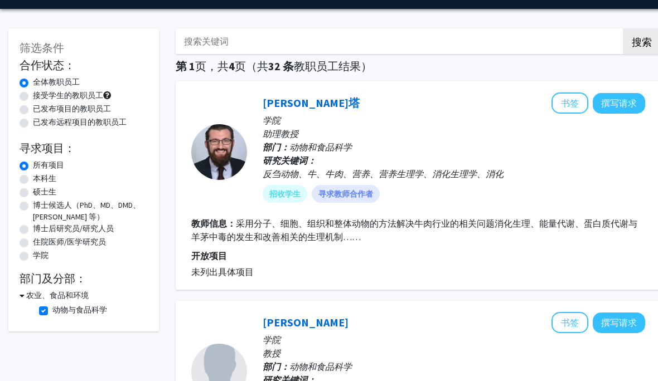
click at [33, 112] on label "已发布项目的教职员工" at bounding box center [72, 109] width 78 height 12
click at [33, 110] on input "已发布项目的教职员工" at bounding box center [36, 106] width 7 height 7
radio input "true"
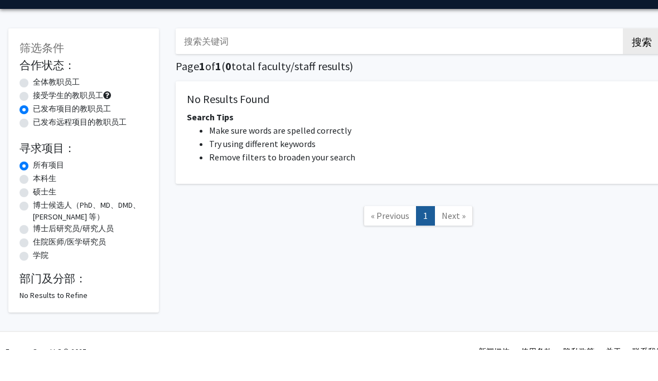
scroll to position [20, 0]
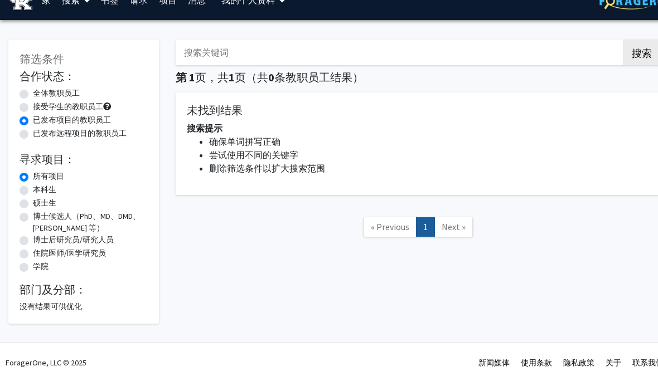
click at [33, 93] on label "全体教职员工" at bounding box center [56, 94] width 47 height 12
click at [33, 93] on input "全体教职员工" at bounding box center [36, 91] width 7 height 7
radio input "true"
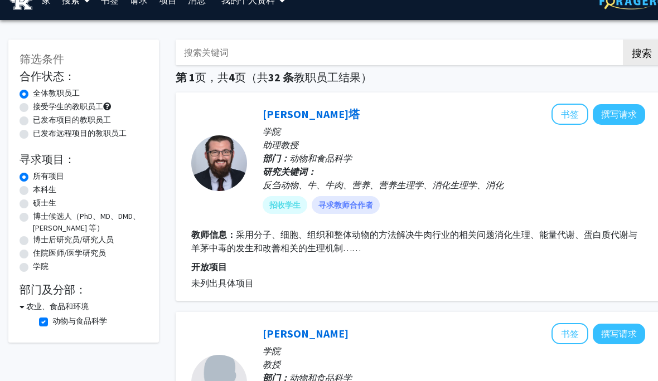
scroll to position [20, 0]
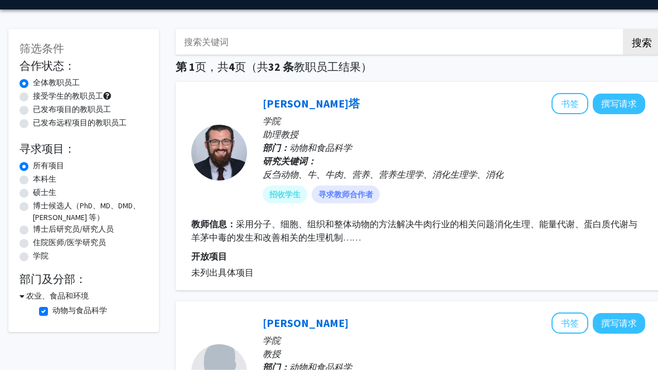
click at [52, 316] on label "动物与食品科学" at bounding box center [79, 322] width 55 height 12
click at [52, 316] on input "动物与食品科学" at bounding box center [55, 319] width 7 height 7
checkbox input "false"
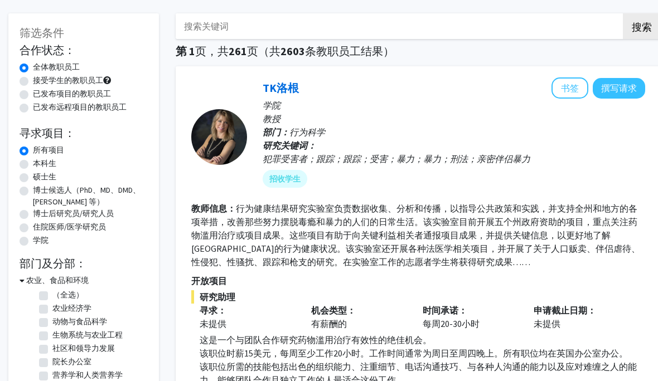
scroll to position [47, 0]
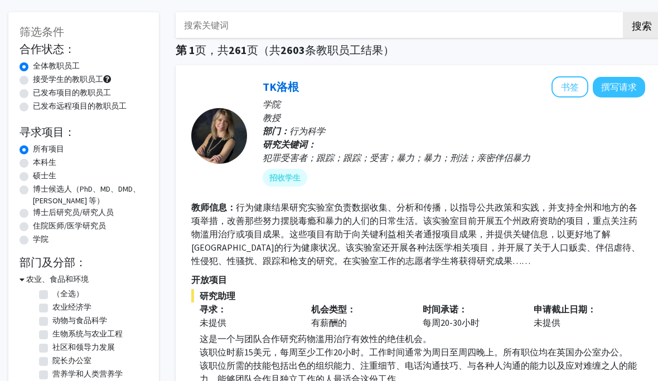
click at [52, 332] on label "生物系统与农业工程" at bounding box center [87, 334] width 70 height 12
click at [52, 332] on input "生物系统与农业工程" at bounding box center [55, 331] width 7 height 7
checkbox input "true"
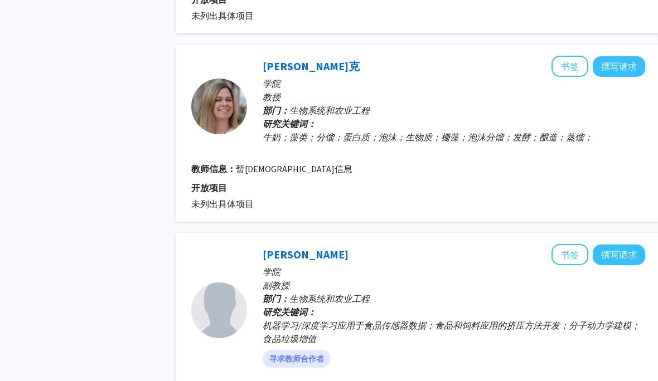
scroll to position [1528, 0]
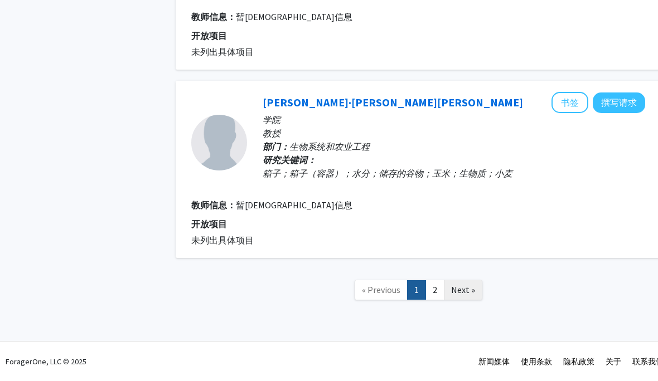
click at [438, 280] on link "Next »" at bounding box center [463, 290] width 38 height 20
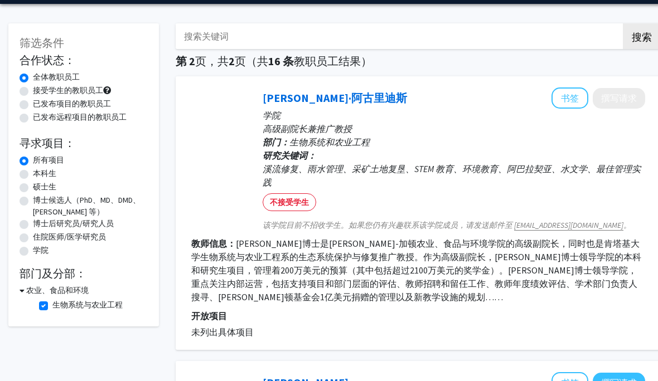
scroll to position [36, 0]
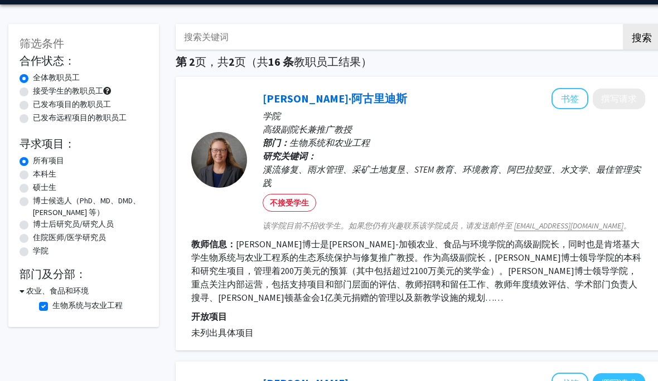
click at [52, 303] on label "生物系统与农业工程" at bounding box center [87, 306] width 70 height 12
click at [52, 303] on input "生物系统与农业工程" at bounding box center [55, 303] width 7 height 7
checkbox input "false"
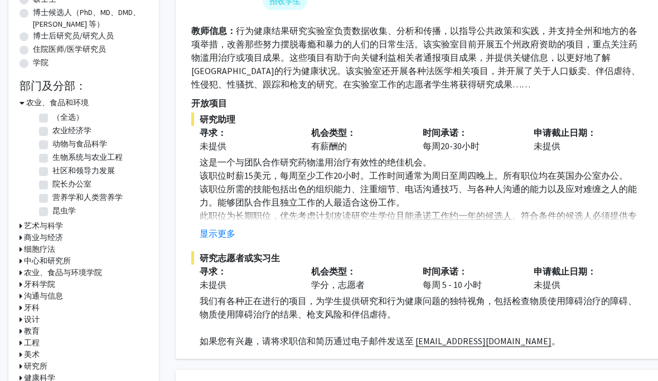
scroll to position [222, 0]
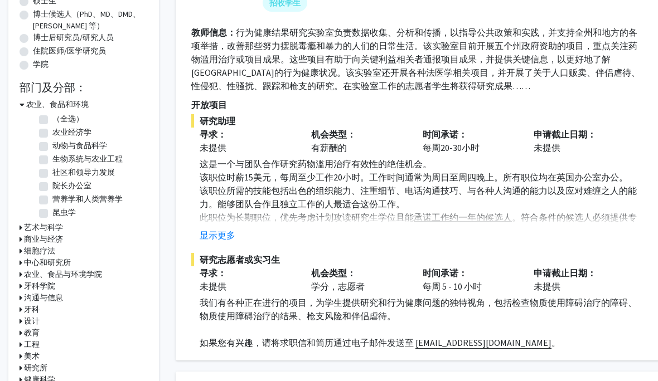
click at [52, 213] on label "昆虫学" at bounding box center [63, 213] width 23 height 12
click at [52, 213] on input "昆虫学" at bounding box center [55, 210] width 7 height 7
checkbox input "true"
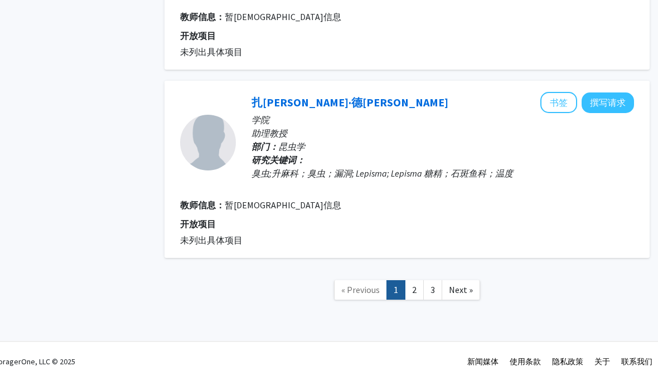
scroll to position [1987, 11]
click at [438, 284] on span "Next »" at bounding box center [461, 289] width 24 height 11
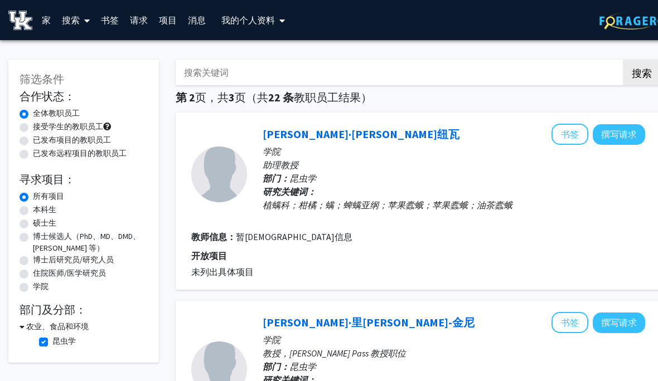
scroll to position [21, 0]
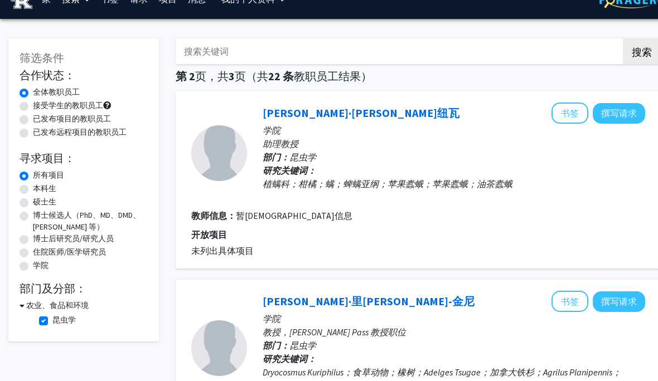
click at [52, 319] on label "昆虫学" at bounding box center [63, 320] width 23 height 12
click at [52, 319] on input "昆虫学" at bounding box center [55, 317] width 7 height 7
checkbox input "false"
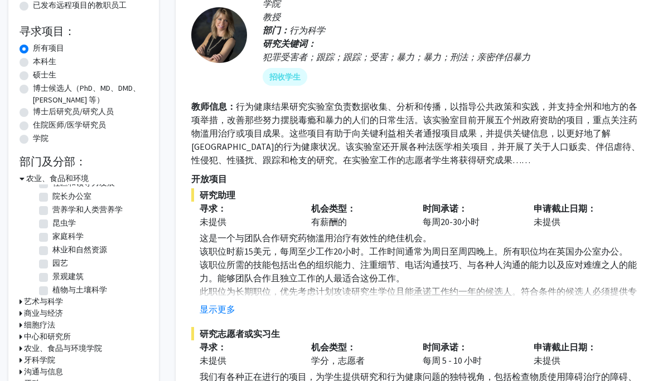
scroll to position [149, 0]
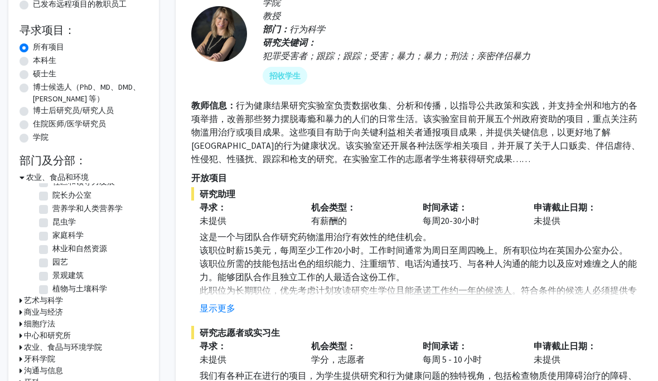
click at [52, 245] on label "林业和自然资源" at bounding box center [79, 249] width 55 height 12
click at [52, 245] on input "林业和自然资源" at bounding box center [55, 246] width 7 height 7
checkbox input "true"
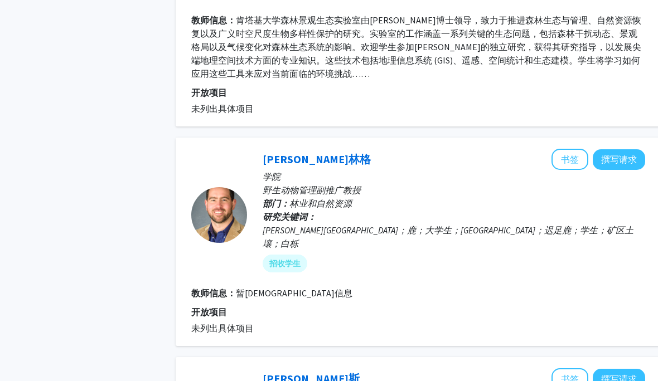
scroll to position [1187, 0]
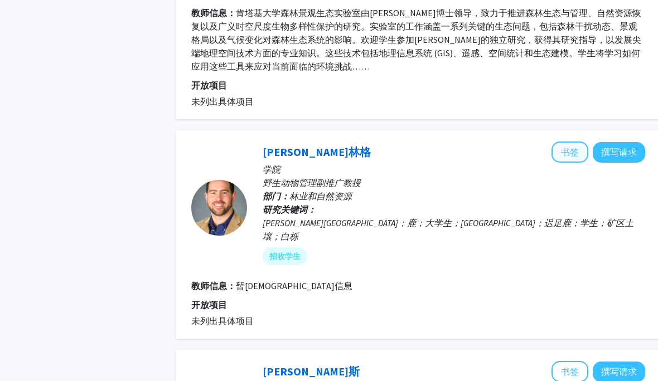
click at [438, 160] on button "书签" at bounding box center [569, 152] width 37 height 21
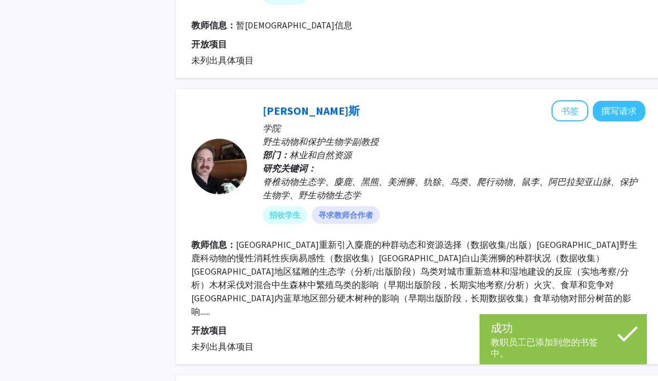
scroll to position [1456, 0]
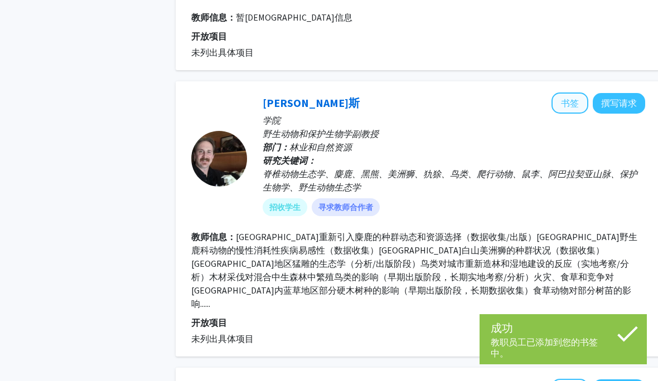
click at [438, 98] on font "书签" at bounding box center [570, 103] width 18 height 11
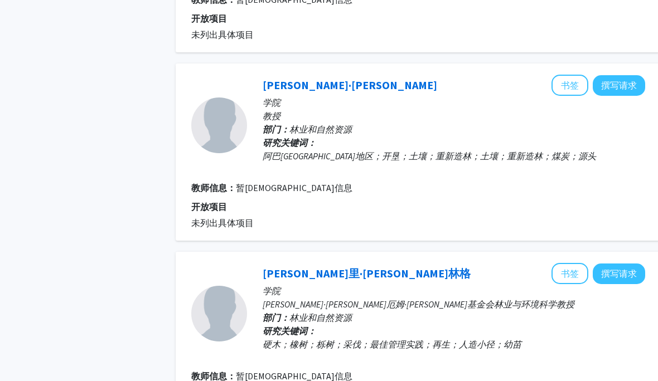
scroll to position [2349, 0]
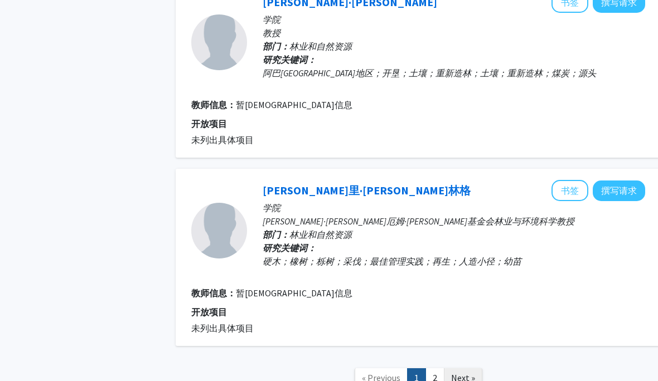
click at [438, 372] on span "Next »" at bounding box center [463, 377] width 24 height 11
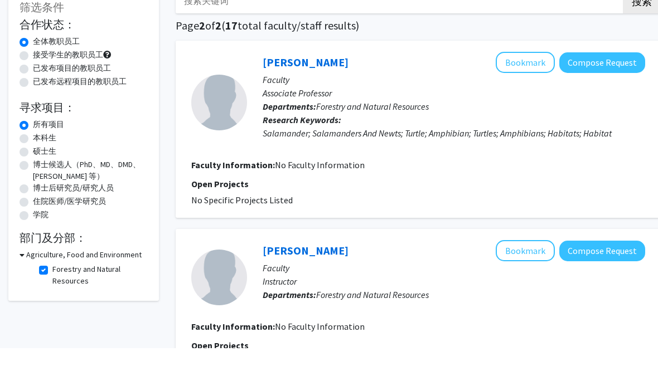
scroll to position [72, 0]
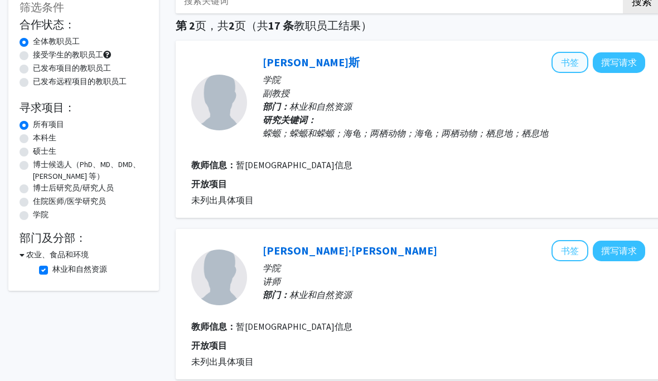
click at [438, 63] on font "书签" at bounding box center [570, 62] width 18 height 11
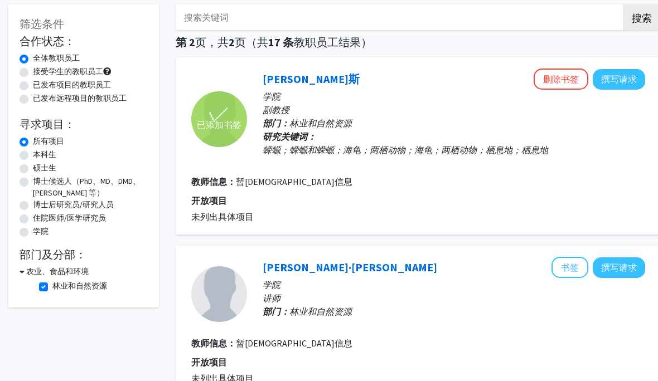
scroll to position [0, 0]
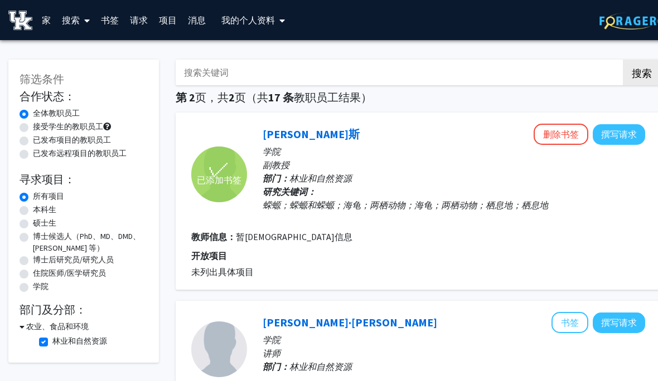
click at [52, 344] on label "林业和自然资源" at bounding box center [79, 342] width 55 height 12
click at [52, 343] on input "林业和自然资源" at bounding box center [55, 339] width 7 height 7
checkbox input "false"
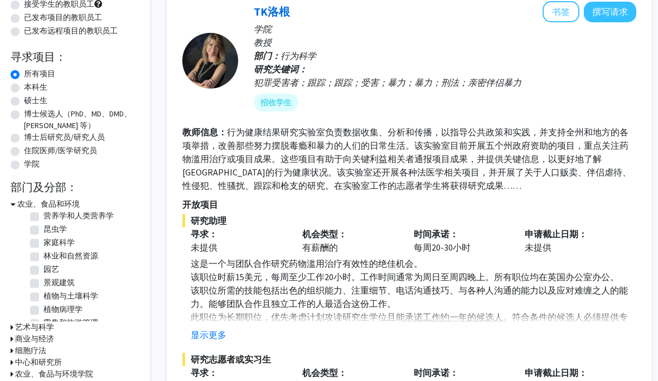
scroll to position [82, 0]
click at [33, 264] on fg-checkbox "园艺 园艺" at bounding box center [83, 270] width 106 height 13
click at [43, 271] on label "园艺" at bounding box center [51, 270] width 16 height 12
click at [43, 271] on input "园艺" at bounding box center [46, 267] width 7 height 7
checkbox input "true"
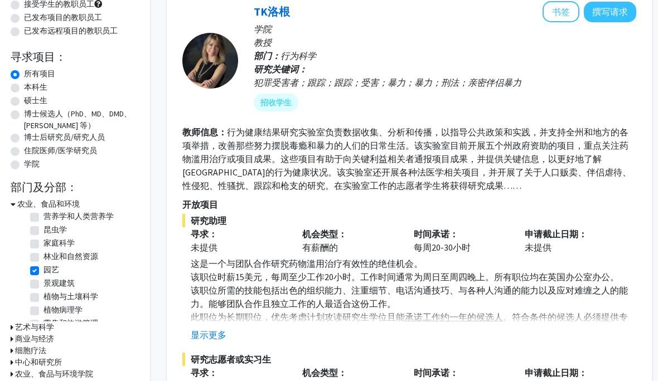
checkbox input "true"
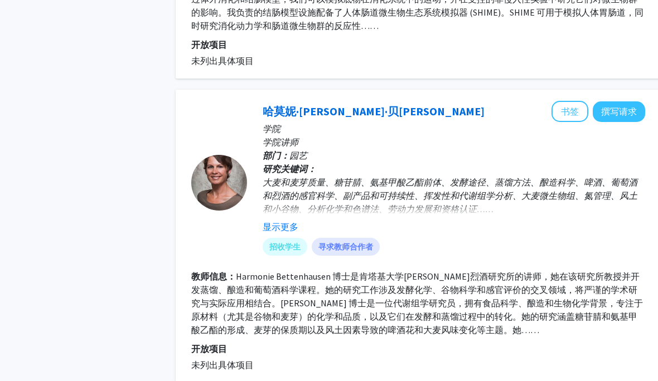
scroll to position [1730, 0]
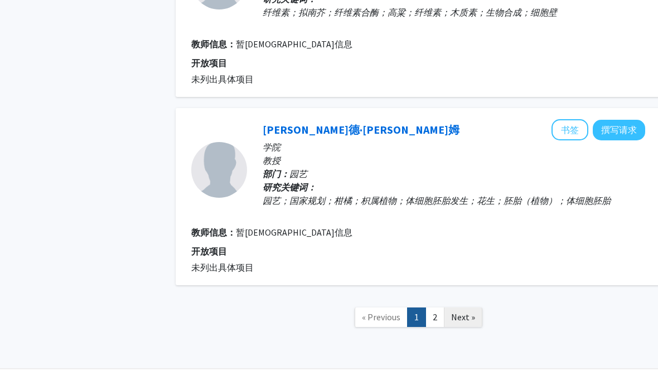
click at [438, 308] on link "Next »" at bounding box center [463, 318] width 38 height 20
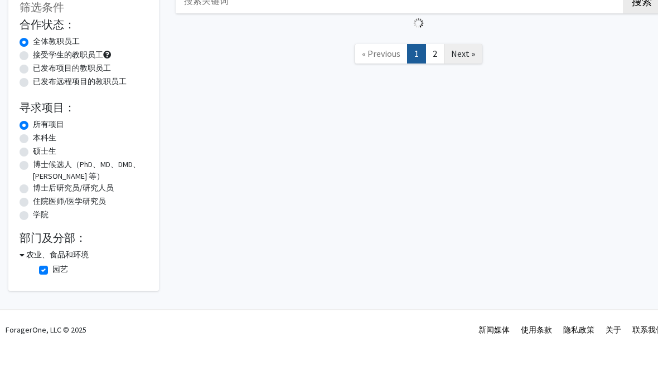
scroll to position [72, 0]
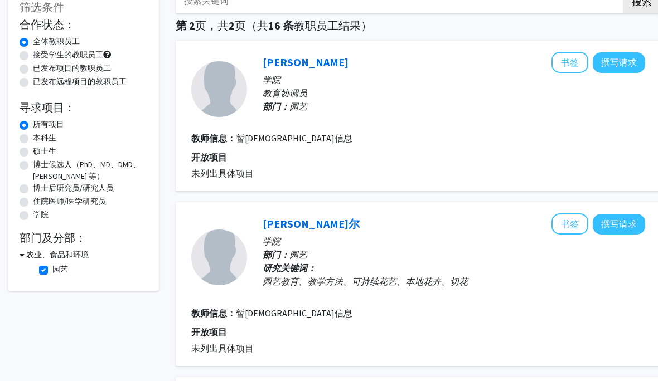
click at [52, 270] on label "园艺" at bounding box center [60, 270] width 16 height 12
click at [52, 270] on input "园艺" at bounding box center [55, 267] width 7 height 7
checkbox input "false"
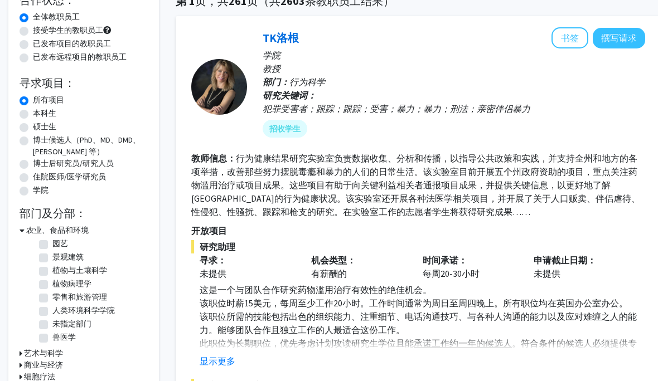
scroll to position [97, 0]
click at [52, 293] on label "零售和旅游管理" at bounding box center [79, 297] width 55 height 12
click at [52, 293] on input "零售和旅游管理" at bounding box center [55, 294] width 7 height 7
checkbox input "true"
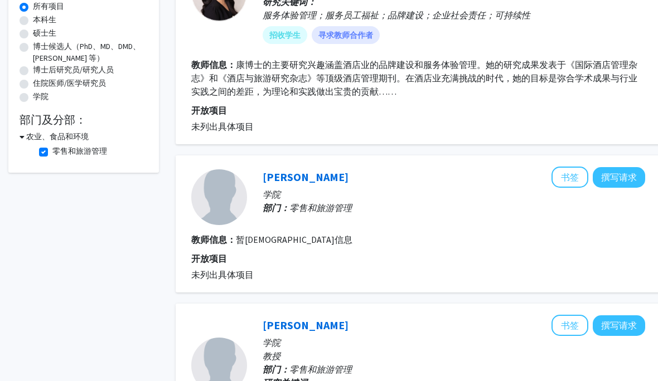
scroll to position [197, 0]
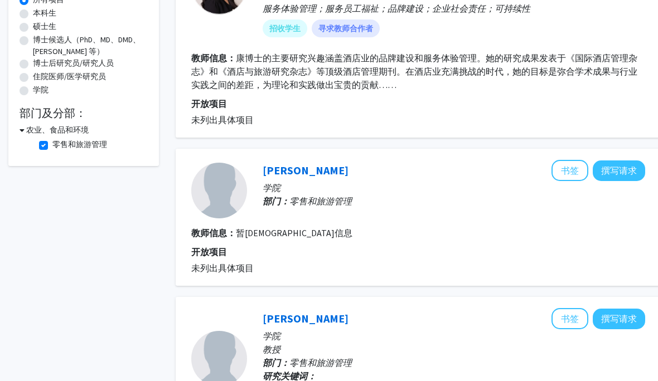
click at [52, 145] on label "零售和旅游管理" at bounding box center [79, 145] width 55 height 12
click at [52, 145] on input "零售和旅游管理" at bounding box center [55, 142] width 7 height 7
checkbox input "false"
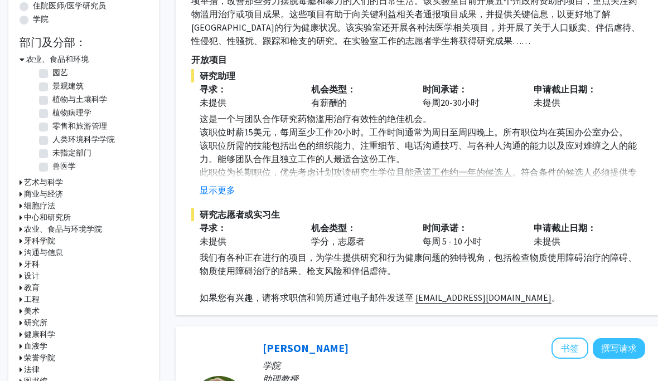
scroll to position [135, 0]
click at [52, 137] on label "人类环境科学学院" at bounding box center [83, 140] width 62 height 12
click at [52, 137] on input "人类环境科学学院" at bounding box center [55, 137] width 7 height 7
checkbox input "true"
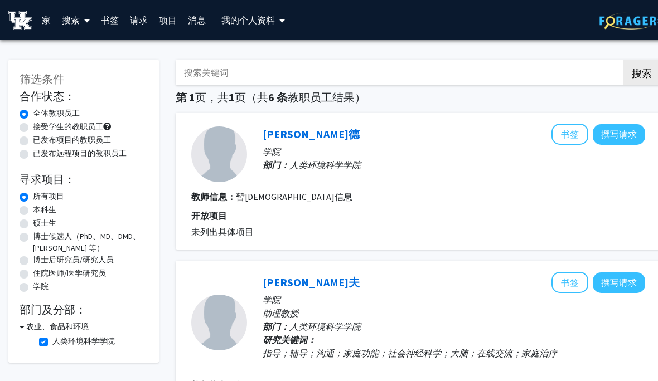
scroll to position [20, 0]
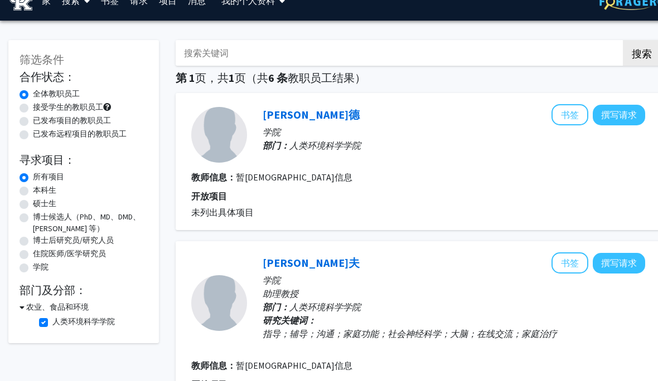
click at [52, 321] on label "人类环境科学学院" at bounding box center [83, 322] width 62 height 12
click at [52, 321] on input "人类环境科学学院" at bounding box center [55, 319] width 7 height 7
checkbox input "false"
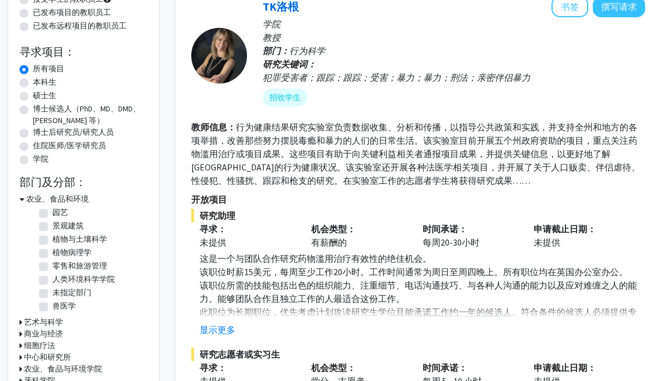
scroll to position [144, 0]
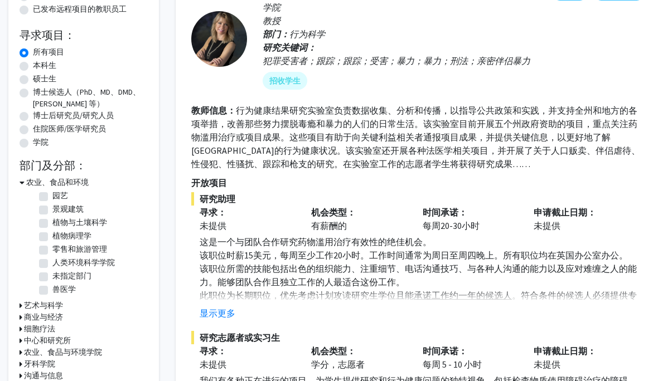
click at [52, 276] on label "未指定部门" at bounding box center [71, 276] width 39 height 12
click at [52, 276] on input "未指定部门" at bounding box center [55, 273] width 7 height 7
checkbox input "true"
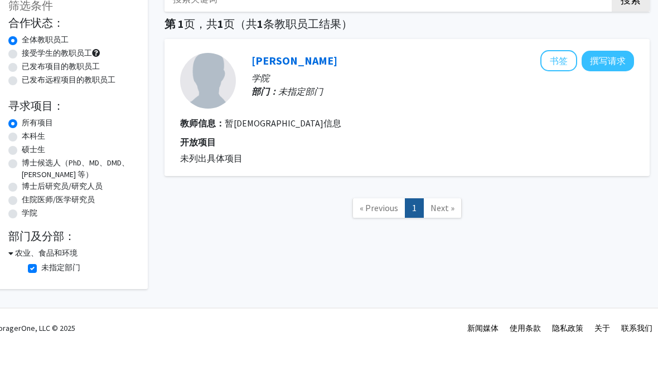
scroll to position [39, 10]
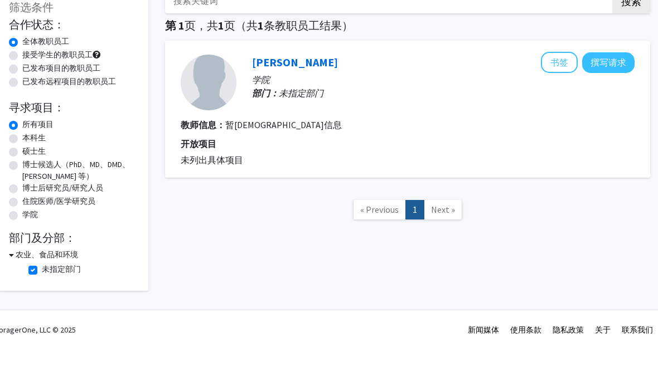
click at [42, 297] on label "未指定部门" at bounding box center [61, 303] width 39 height 12
click at [42, 297] on input "未指定部门" at bounding box center [45, 300] width 7 height 7
checkbox input "false"
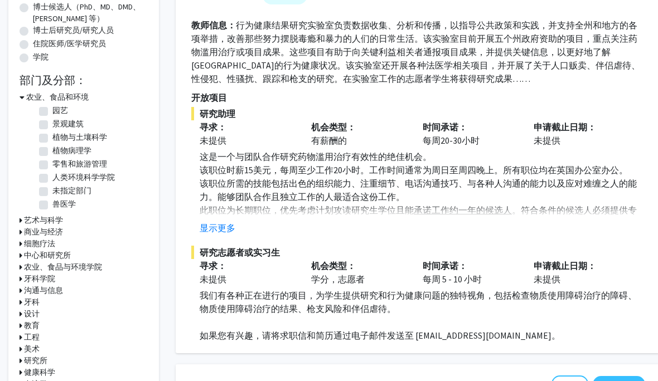
scroll to position [230, 0]
click at [21, 215] on icon at bounding box center [21, 220] width 3 height 12
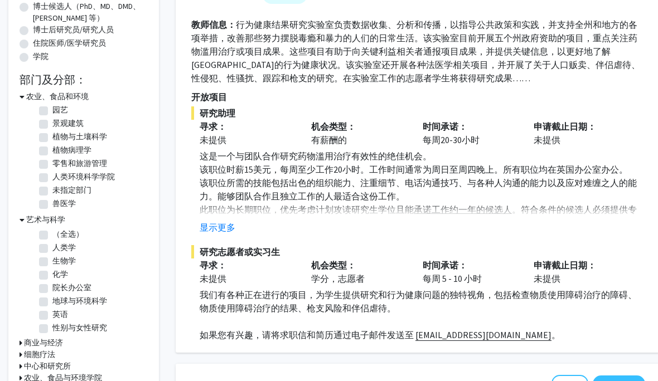
scroll to position [0, 0]
click at [52, 238] on label "（全选）" at bounding box center [67, 235] width 31 height 12
click at [52, 236] on input "（全选）" at bounding box center [55, 232] width 7 height 7
checkbox input "true"
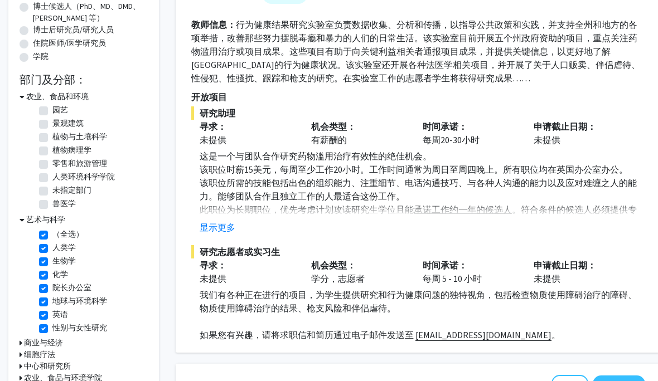
checkbox input "true"
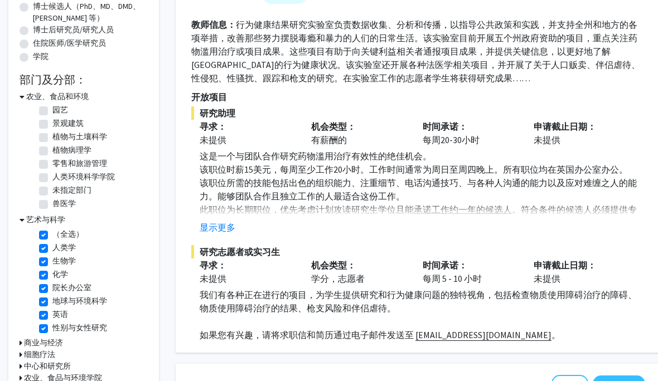
checkbox input "true"
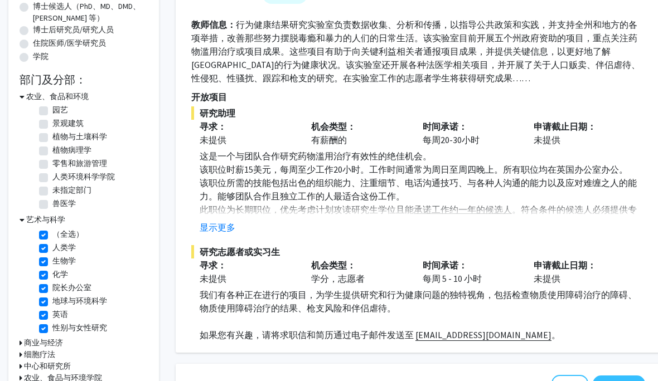
checkbox input "true"
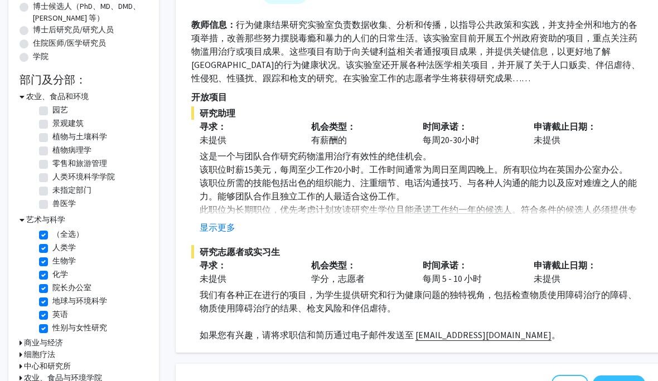
checkbox input "true"
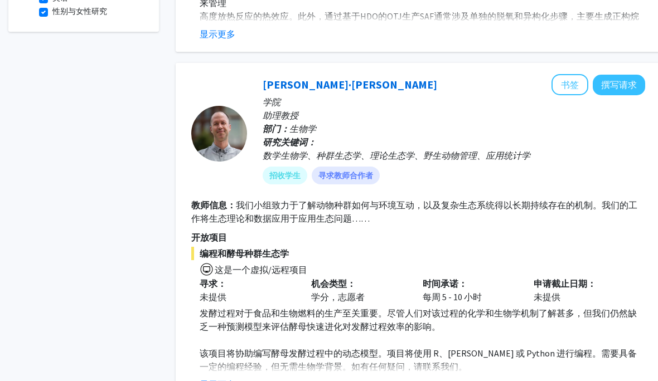
scroll to position [425, 0]
